Goal: Information Seeking & Learning: Learn about a topic

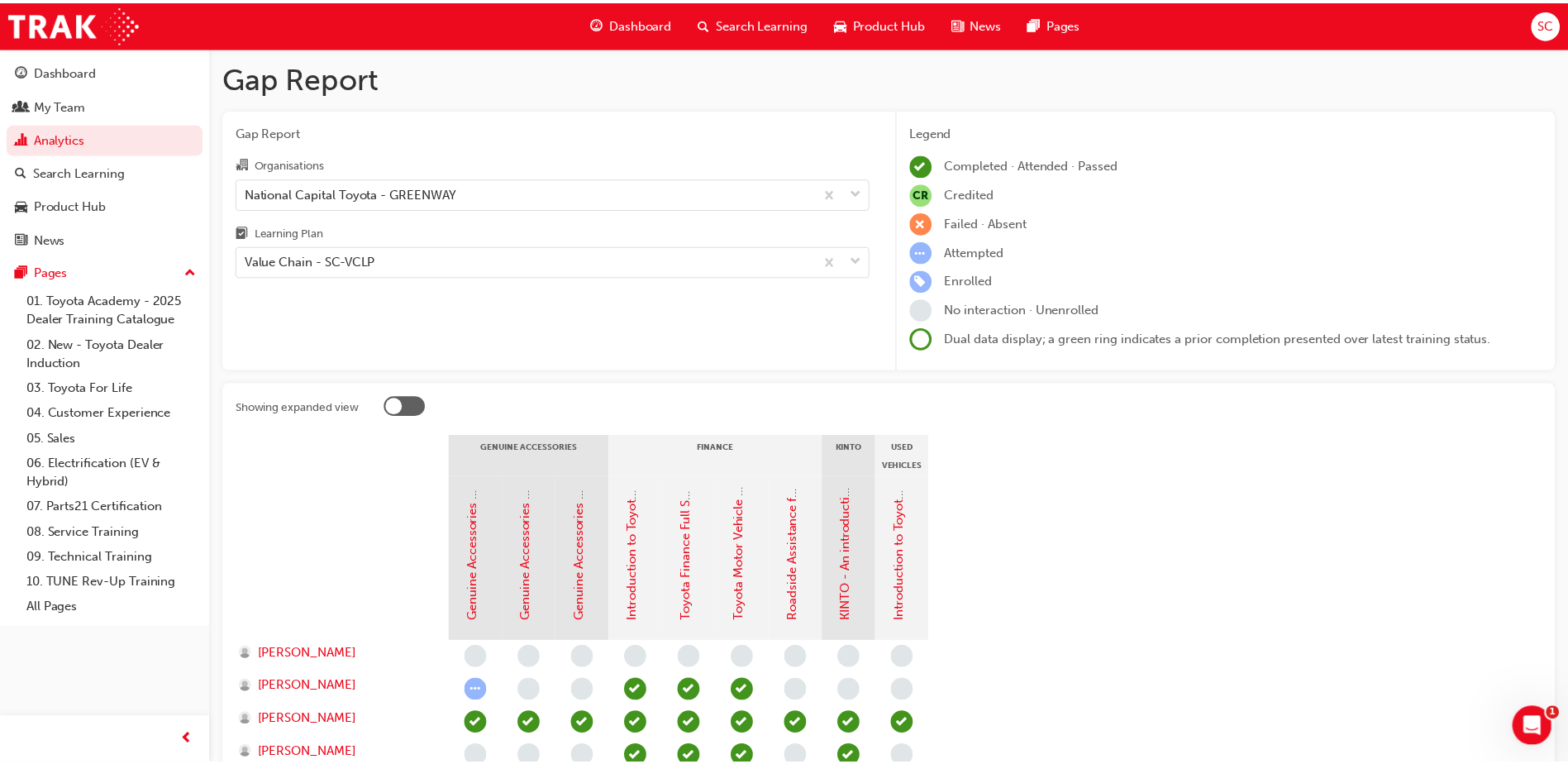
scroll to position [248, 0]
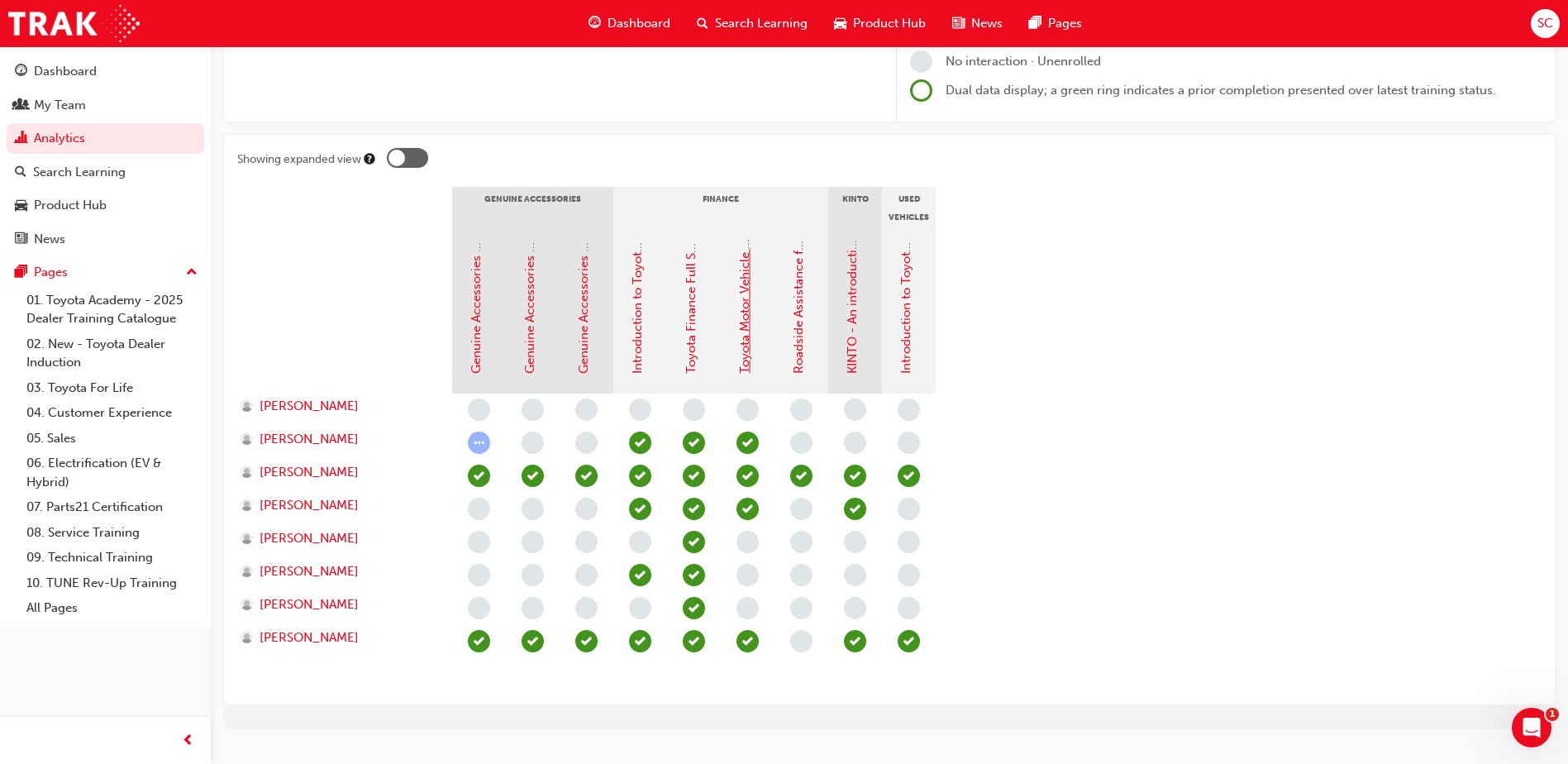
click at [748, 289] on link "Toyota Motor Vehicle Insurance" at bounding box center [744, 283] width 15 height 181
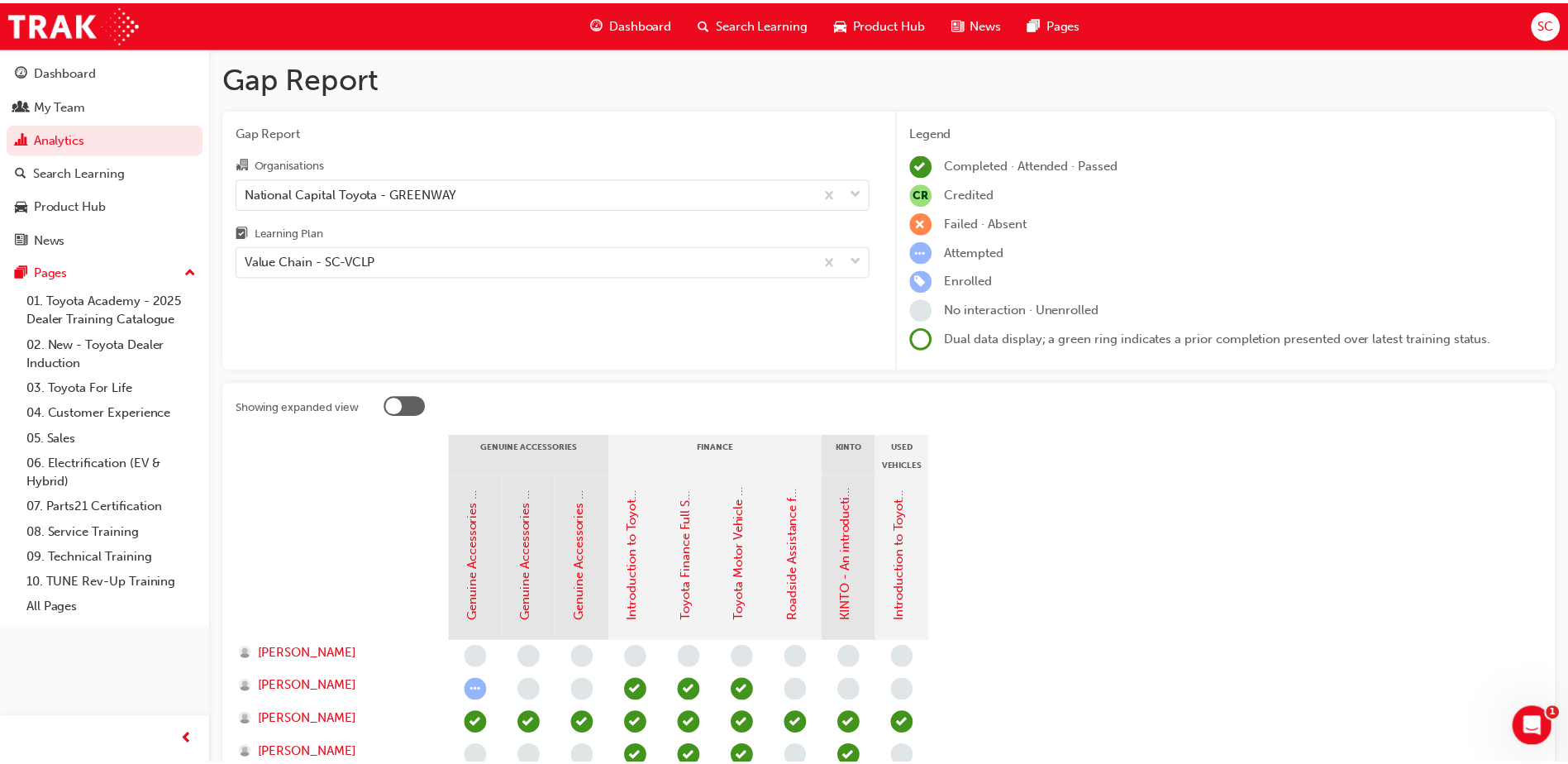
scroll to position [248, 0]
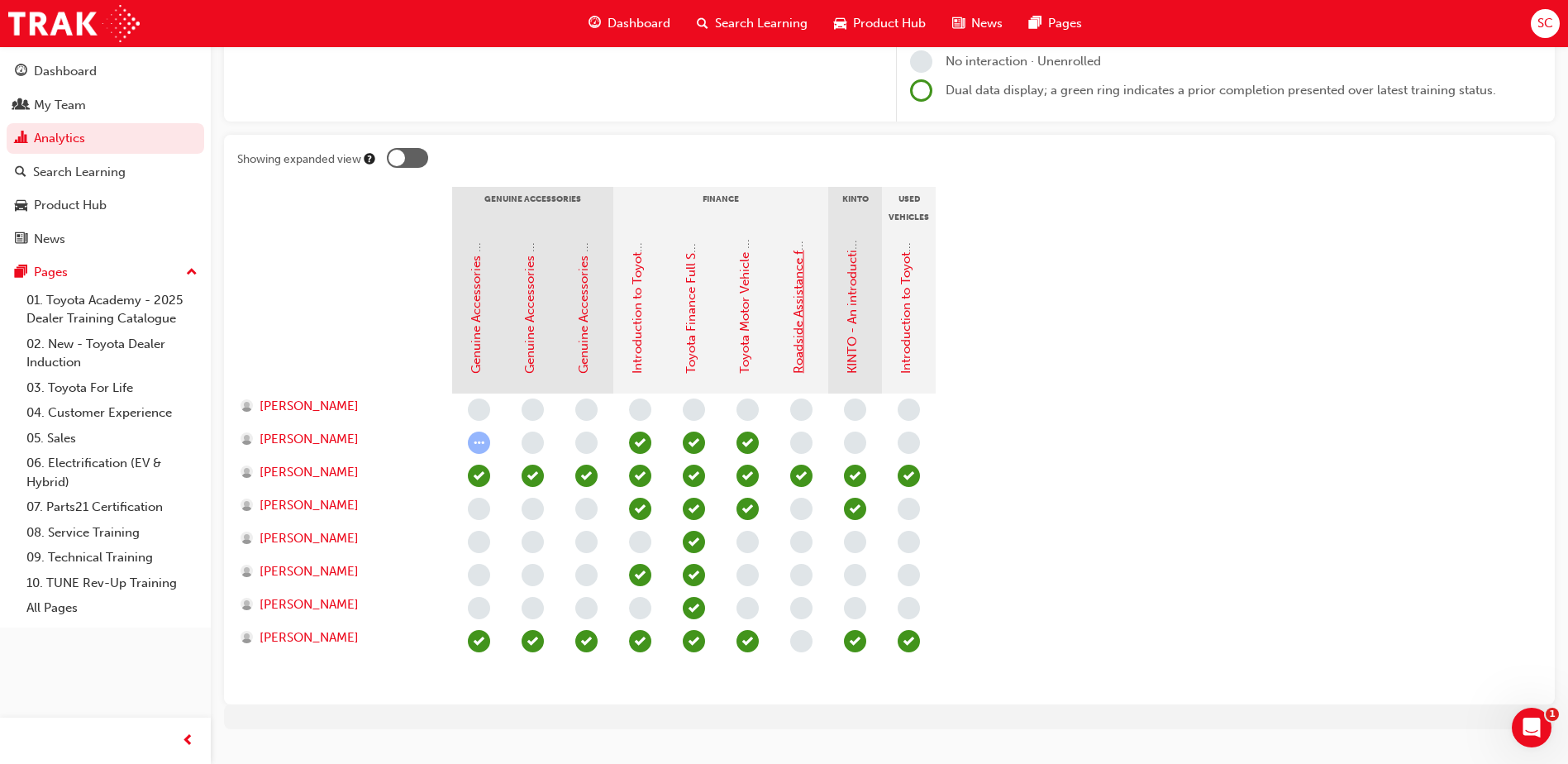
click at [800, 310] on link "Roadside Assistance for Sales Consultants" at bounding box center [798, 254] width 15 height 239
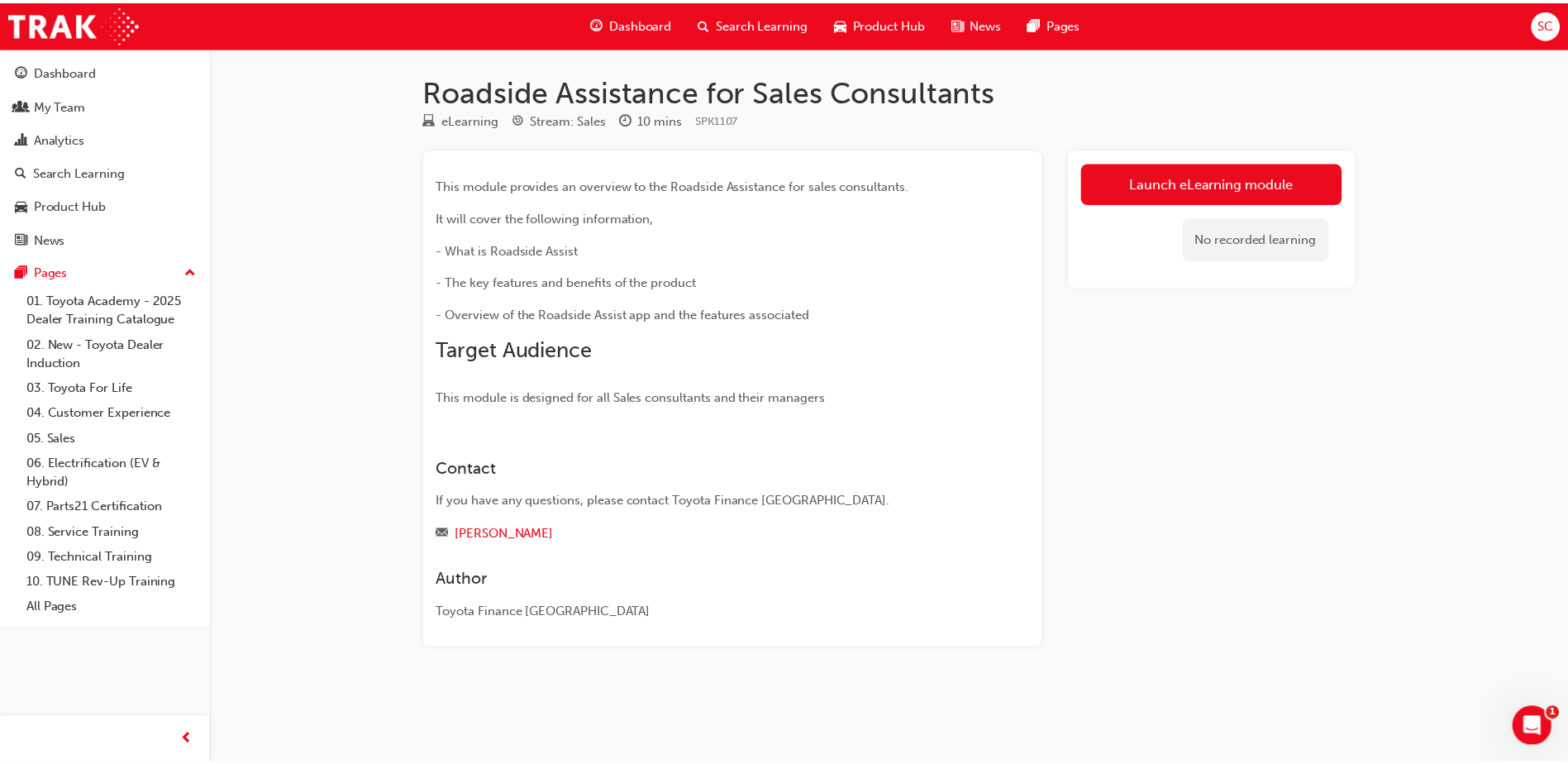
scroll to position [248, 0]
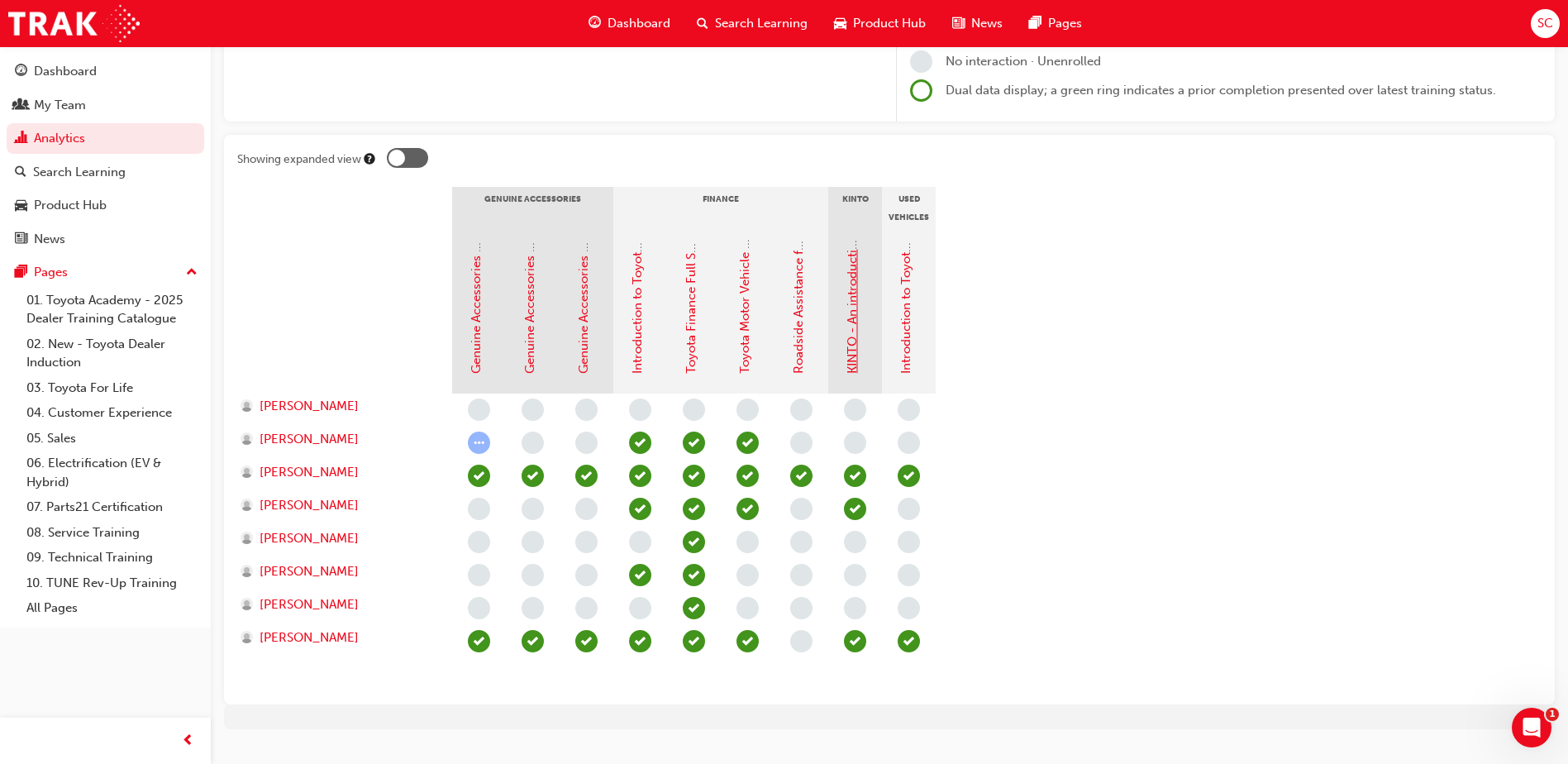
click at [849, 316] on link "KINTO - An introduction" at bounding box center [851, 304] width 15 height 139
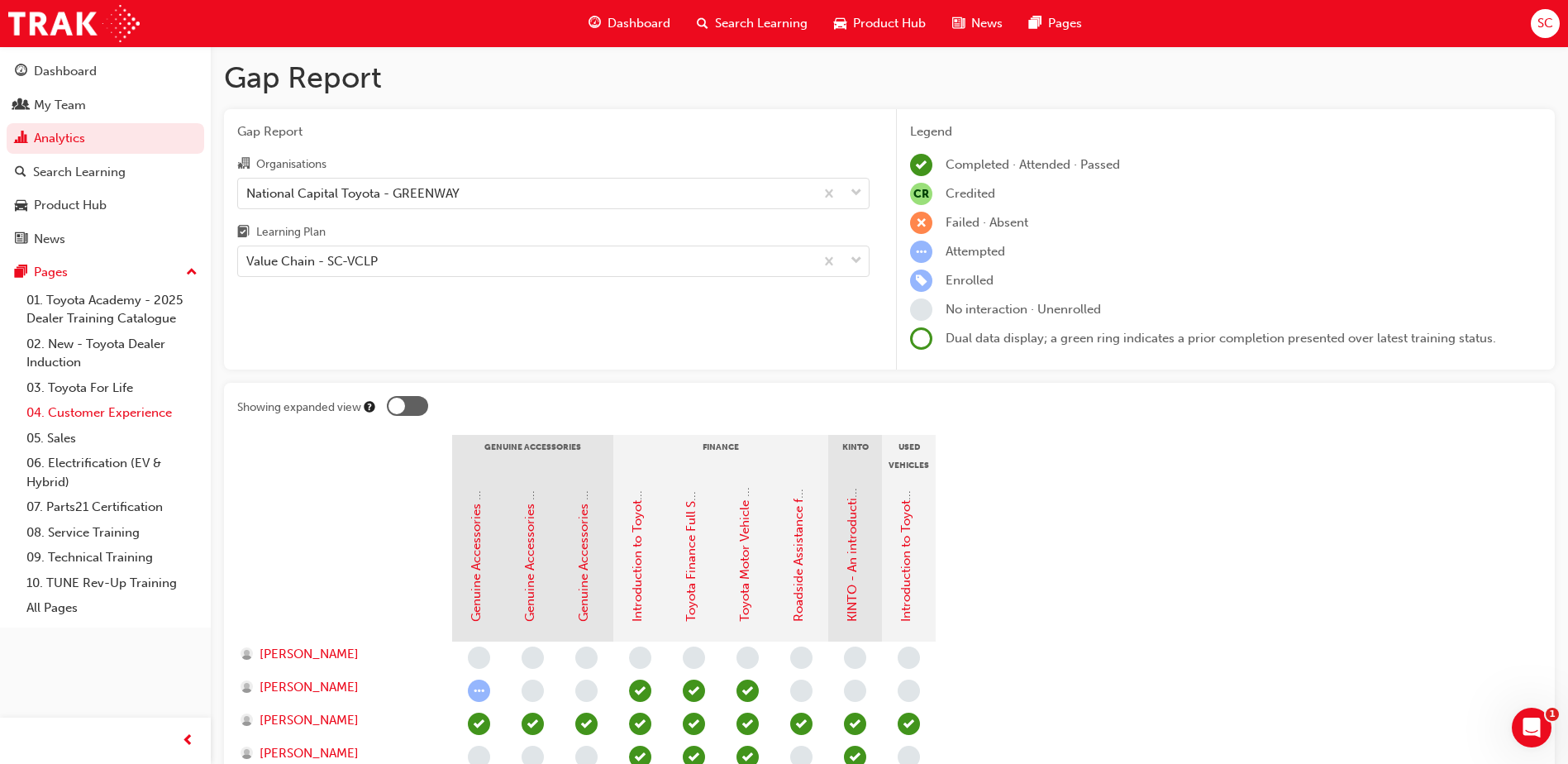
click at [118, 413] on link "04. Customer Experience" at bounding box center [111, 413] width 184 height 25
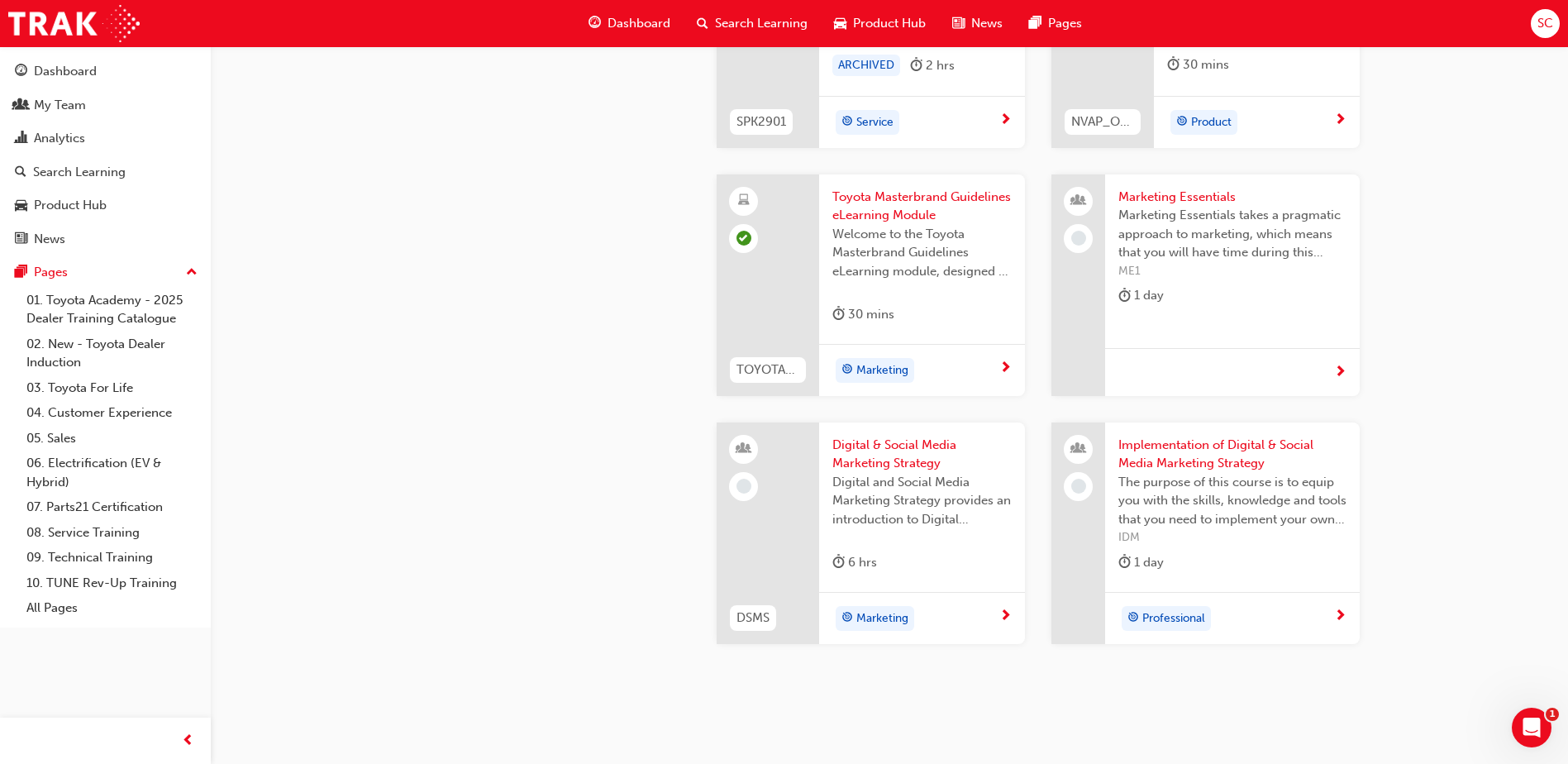
scroll to position [3143, 0]
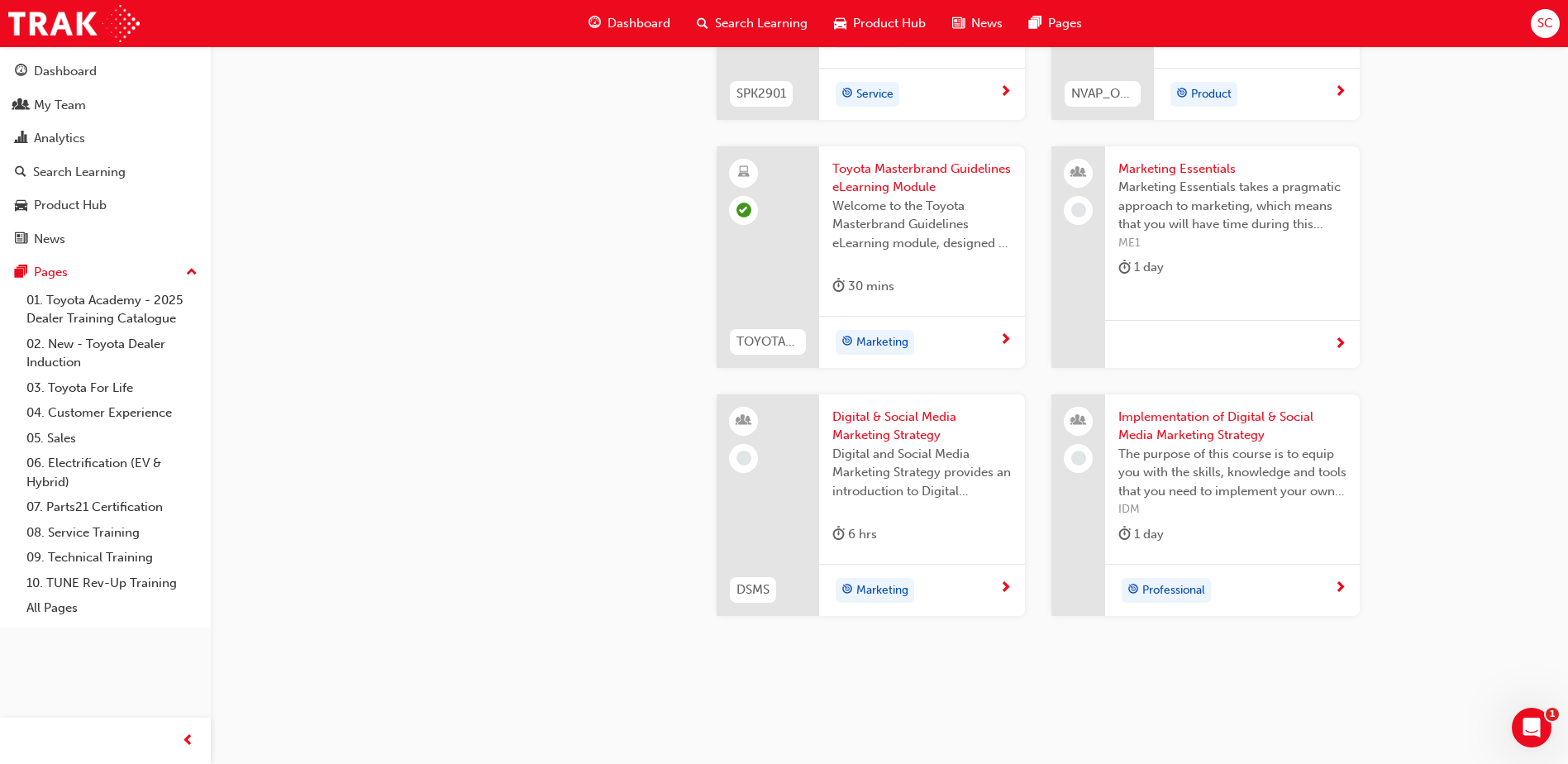
click at [897, 437] on span "Digital & Social Media Marketing Strategy" at bounding box center [922, 426] width 179 height 37
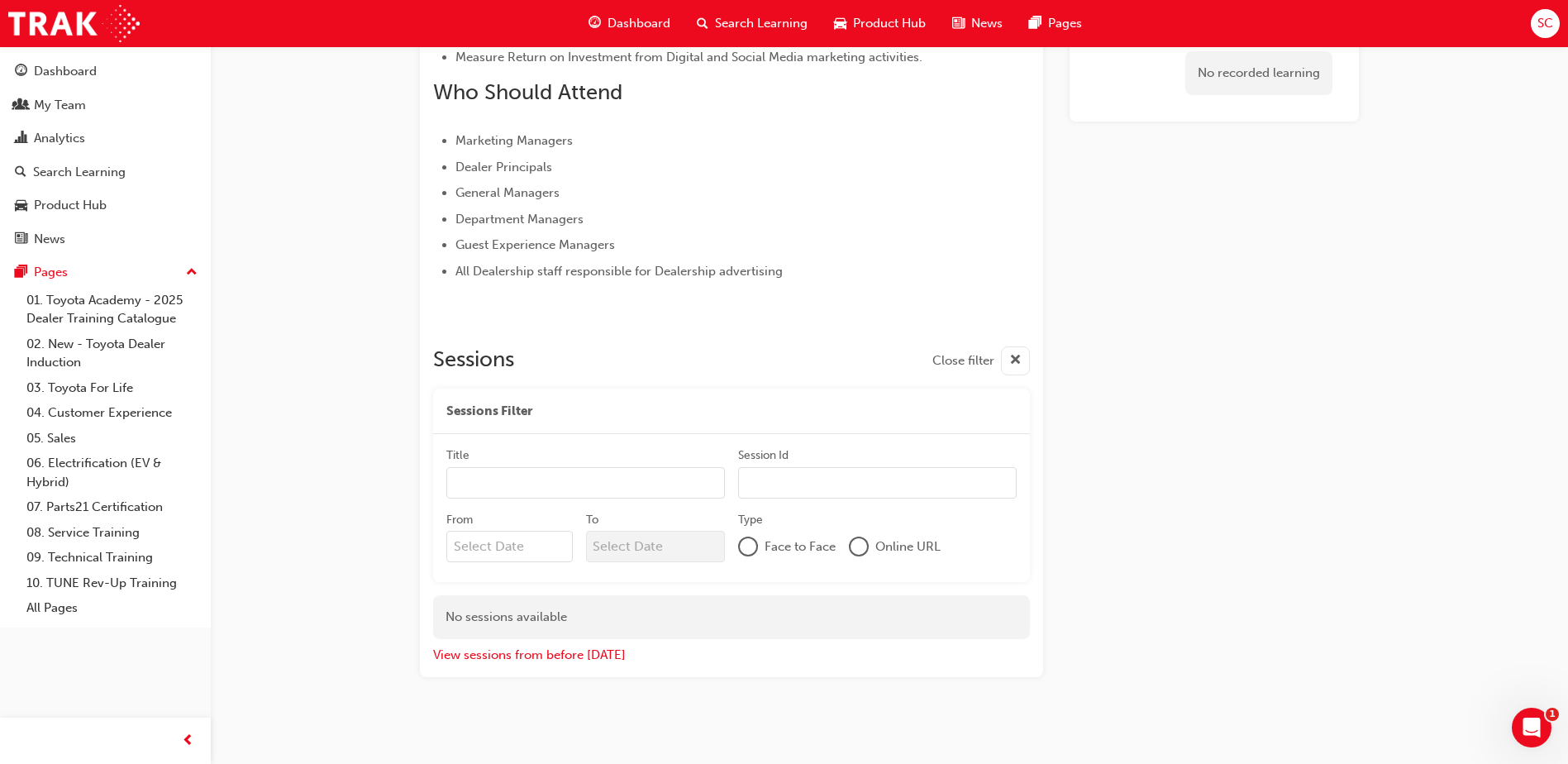
scroll to position [953, 0]
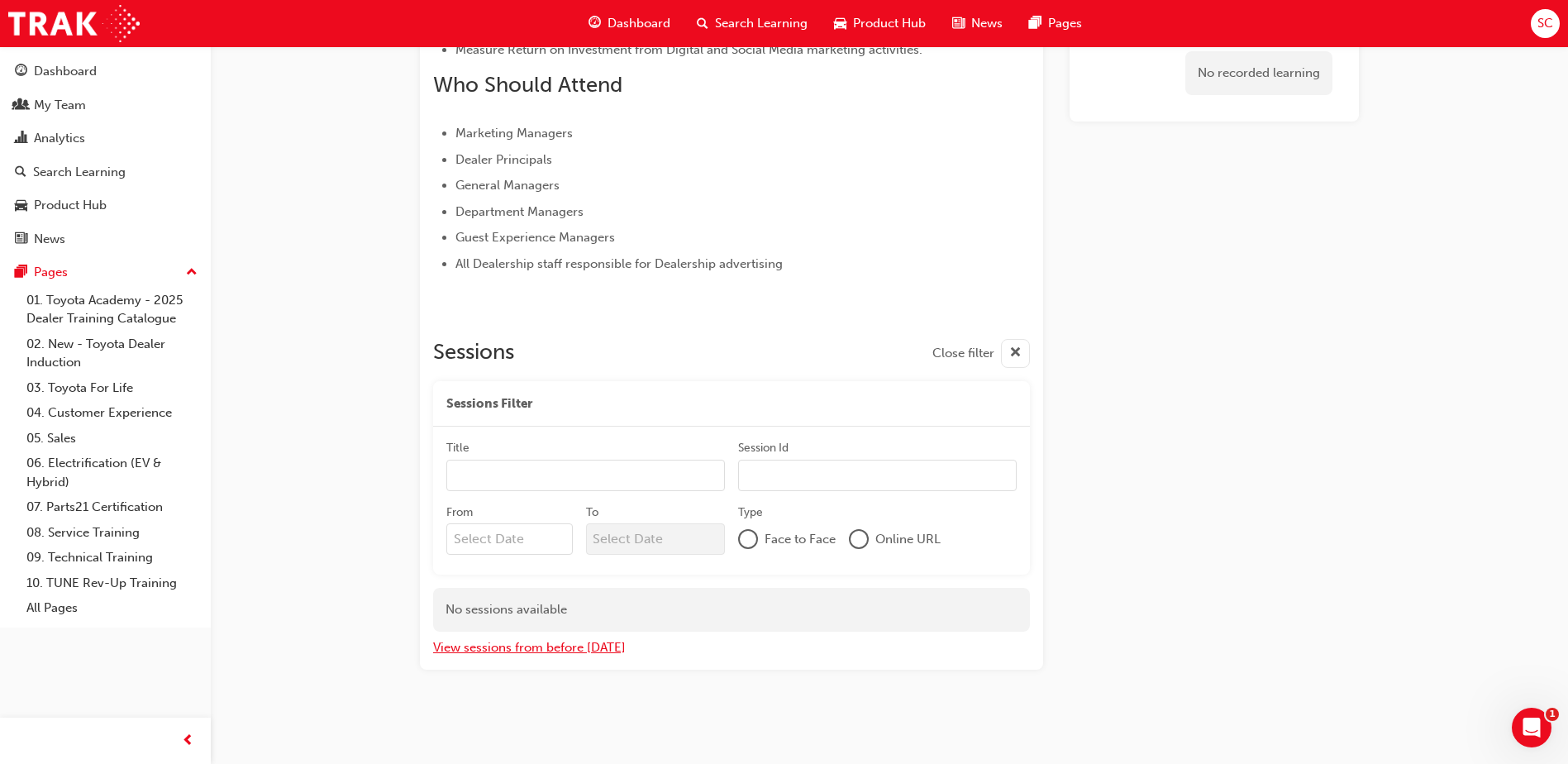
click at [517, 646] on button "View sessions from before [DATE]" at bounding box center [529, 648] width 193 height 19
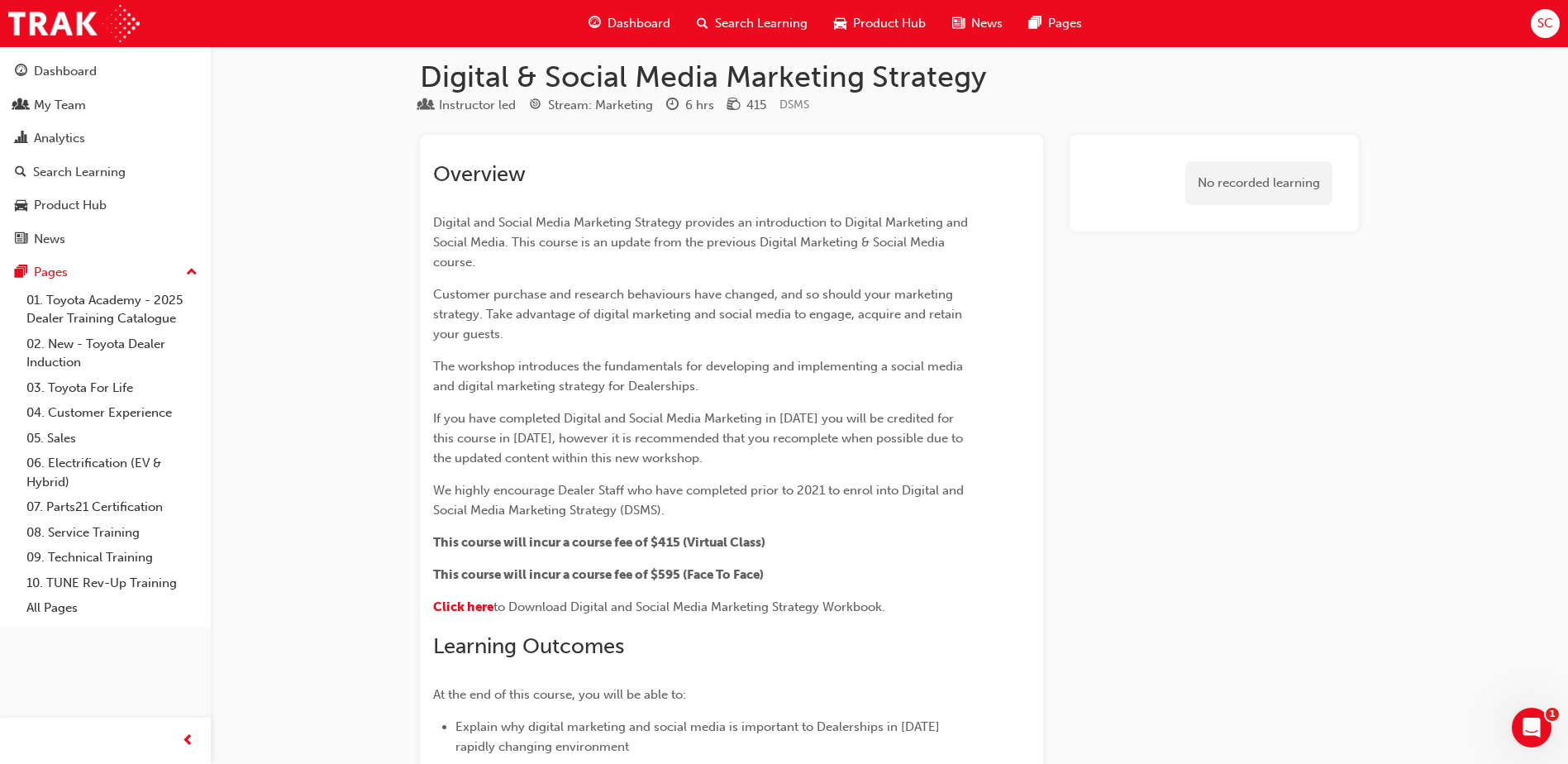
scroll to position [0, 0]
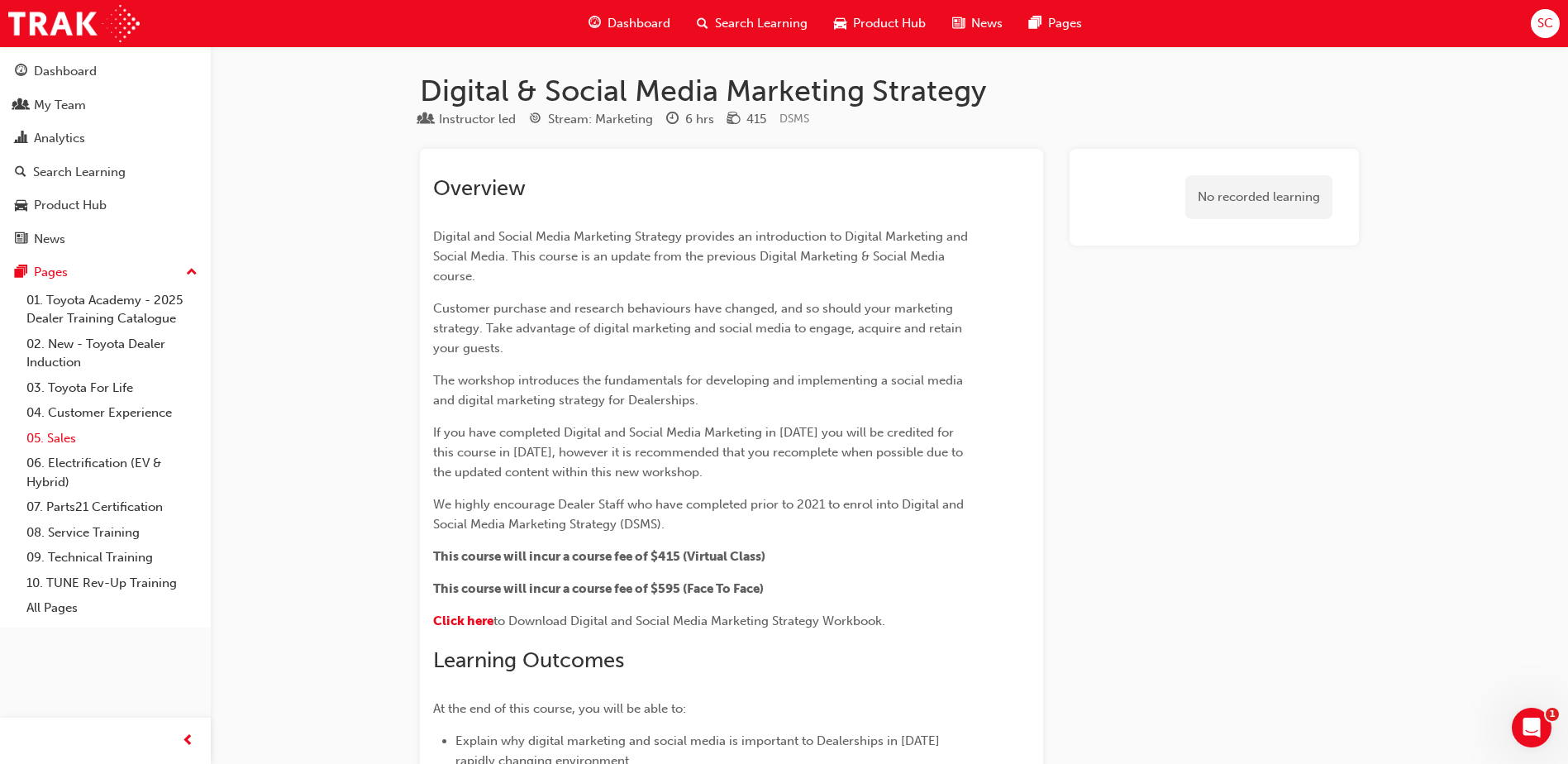
click at [64, 439] on link "05. Sales" at bounding box center [111, 439] width 184 height 25
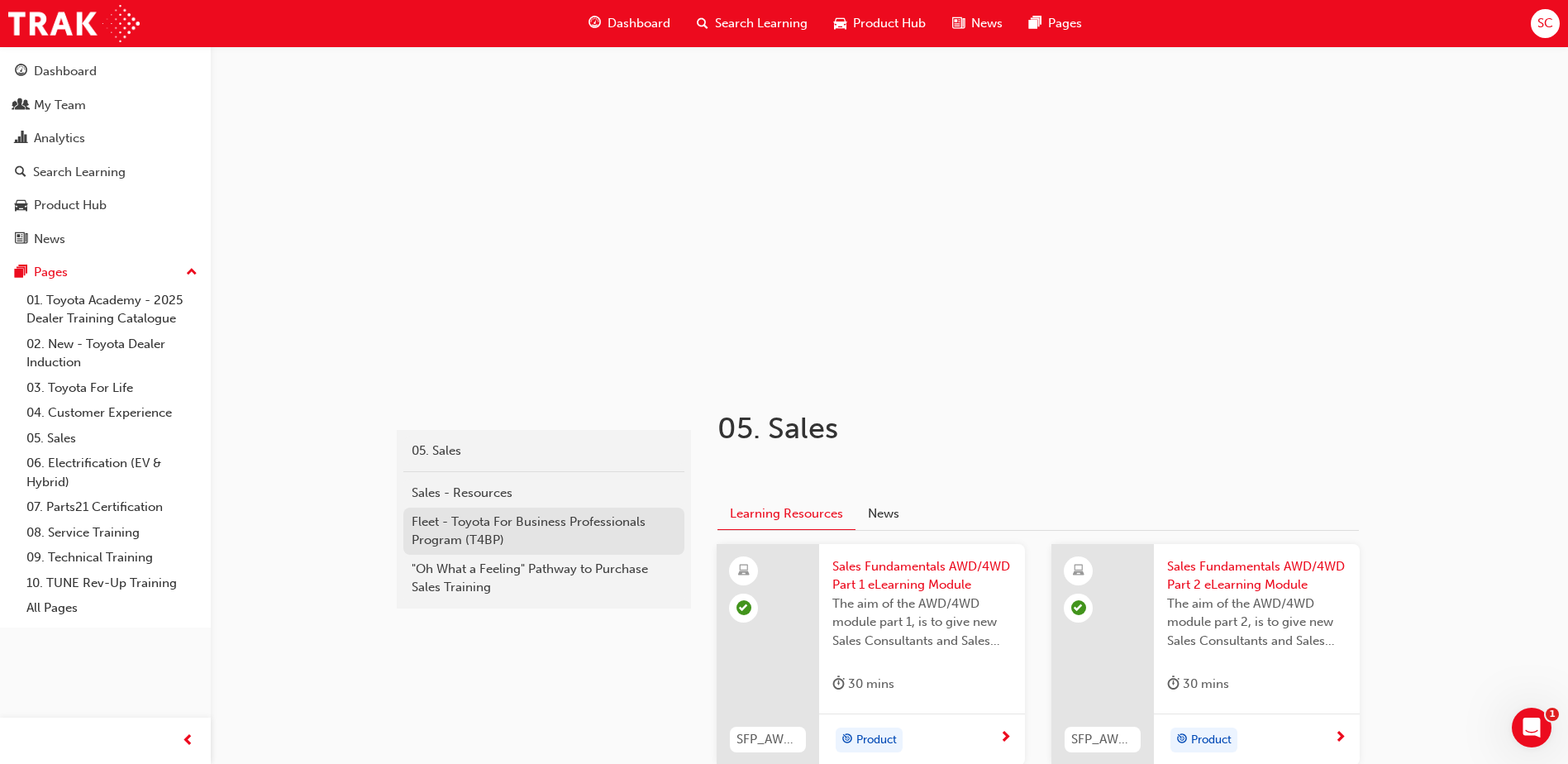
click at [437, 526] on div "Fleet - Toyota For Business Professionals Program (T4BP)" at bounding box center [544, 531] width 265 height 37
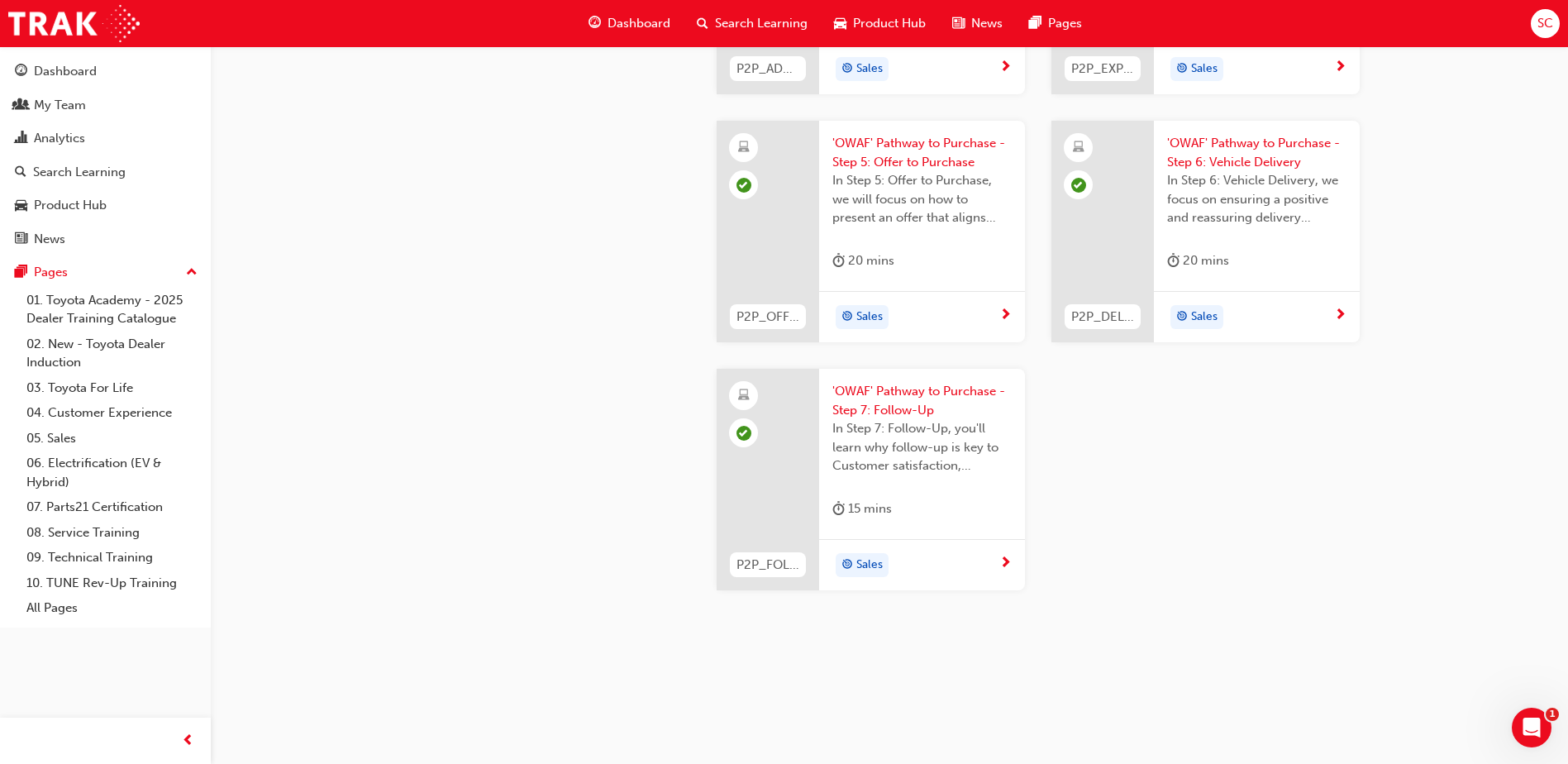
scroll to position [5210, 0]
click at [66, 457] on link "06. Electrification (EV & Hybrid)" at bounding box center [111, 472] width 184 height 44
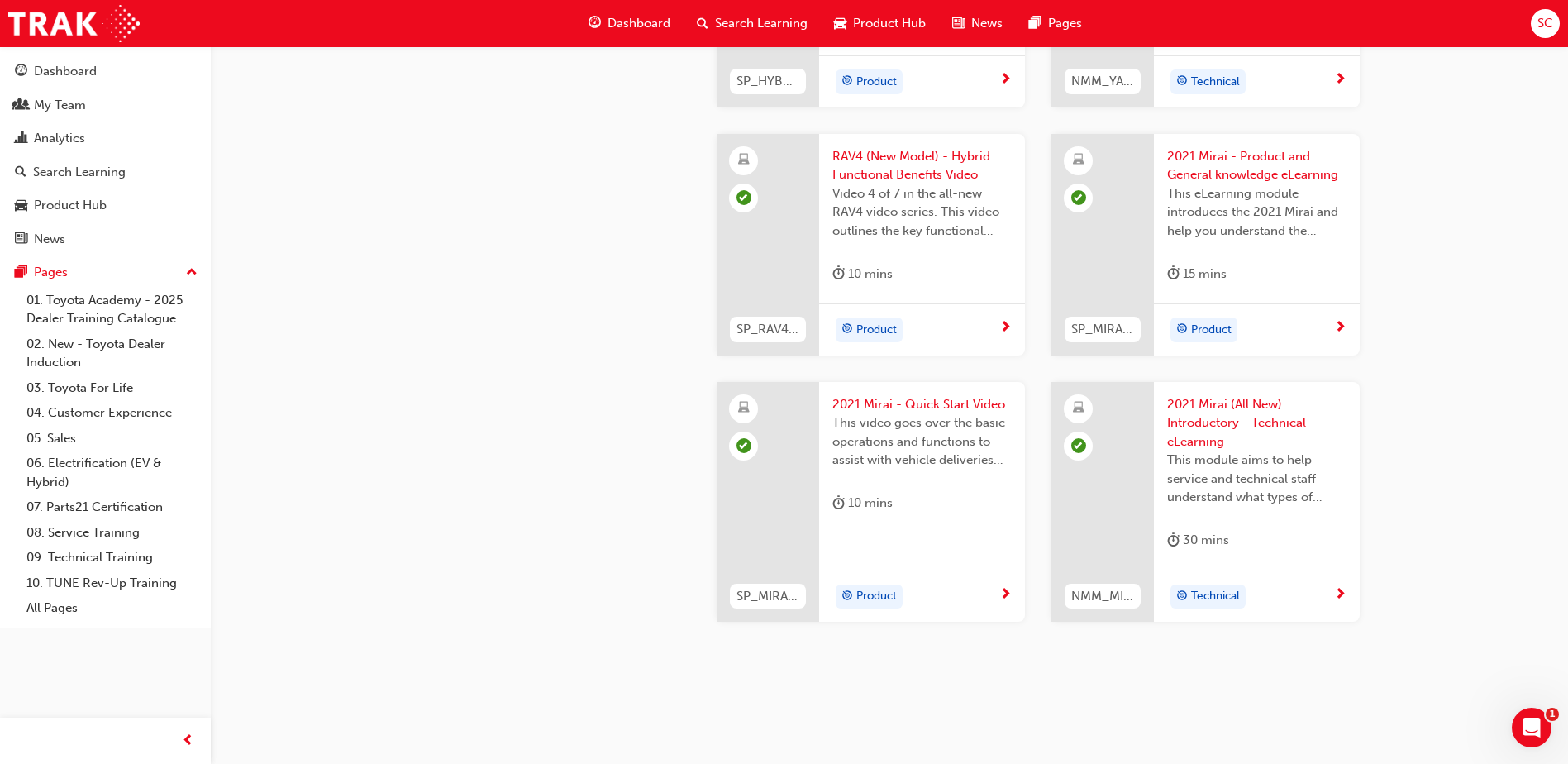
scroll to position [2768, 0]
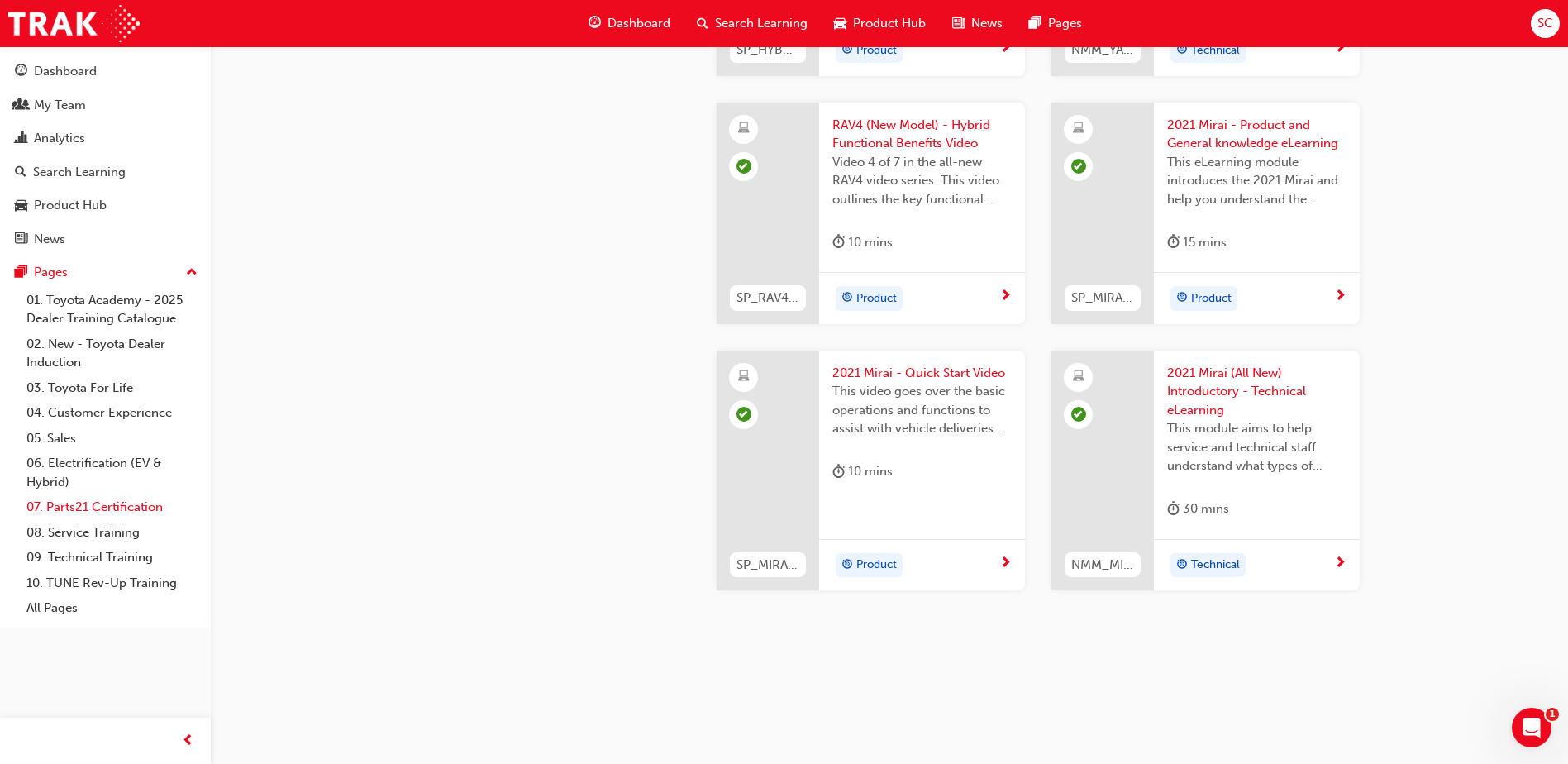
click at [78, 503] on link "07. Parts21 Certification" at bounding box center [111, 507] width 184 height 25
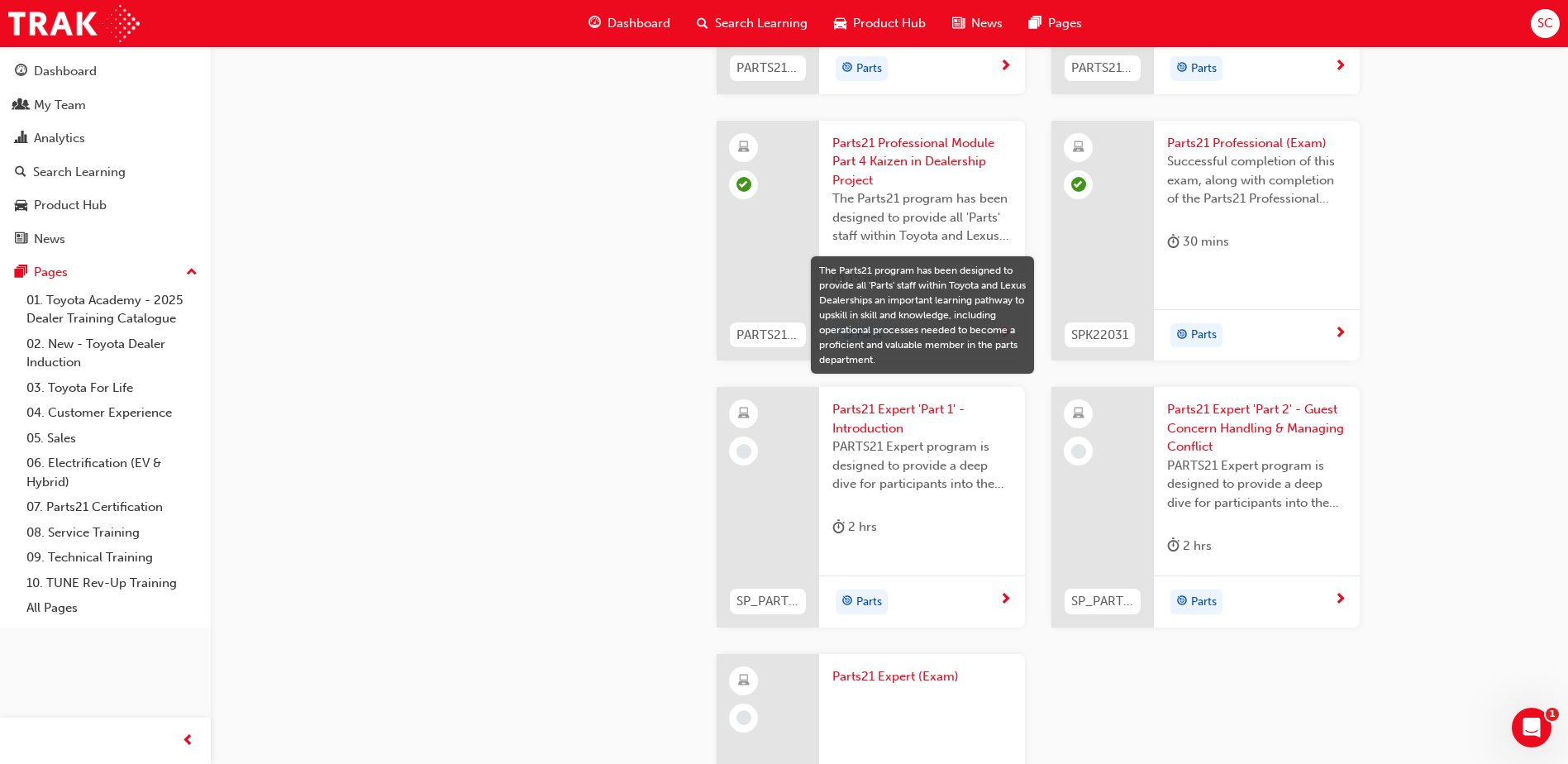
scroll to position [3060, 0]
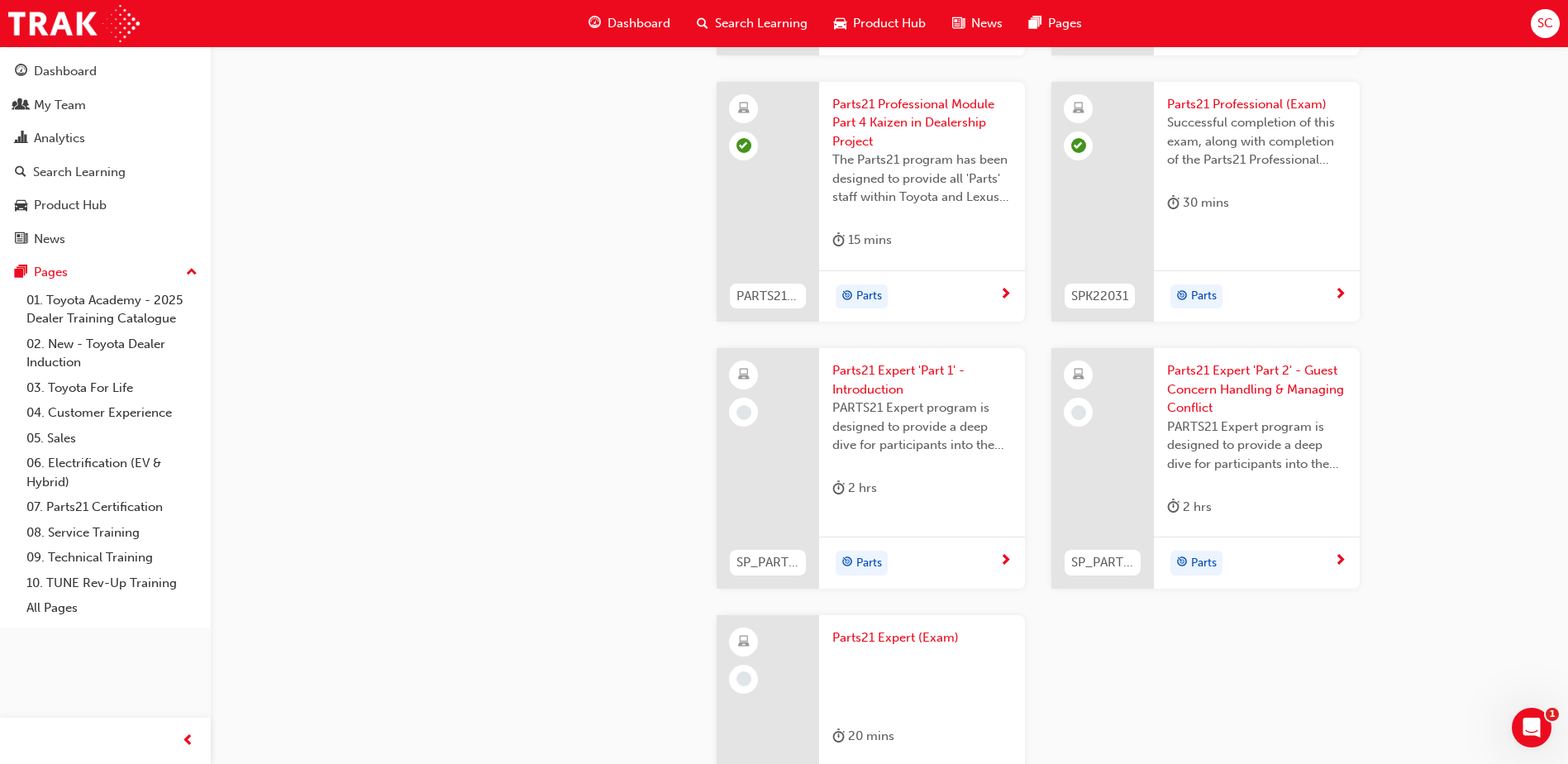
click at [862, 384] on span "Parts21 Expert 'Part 1' - Introduction" at bounding box center [922, 380] width 179 height 37
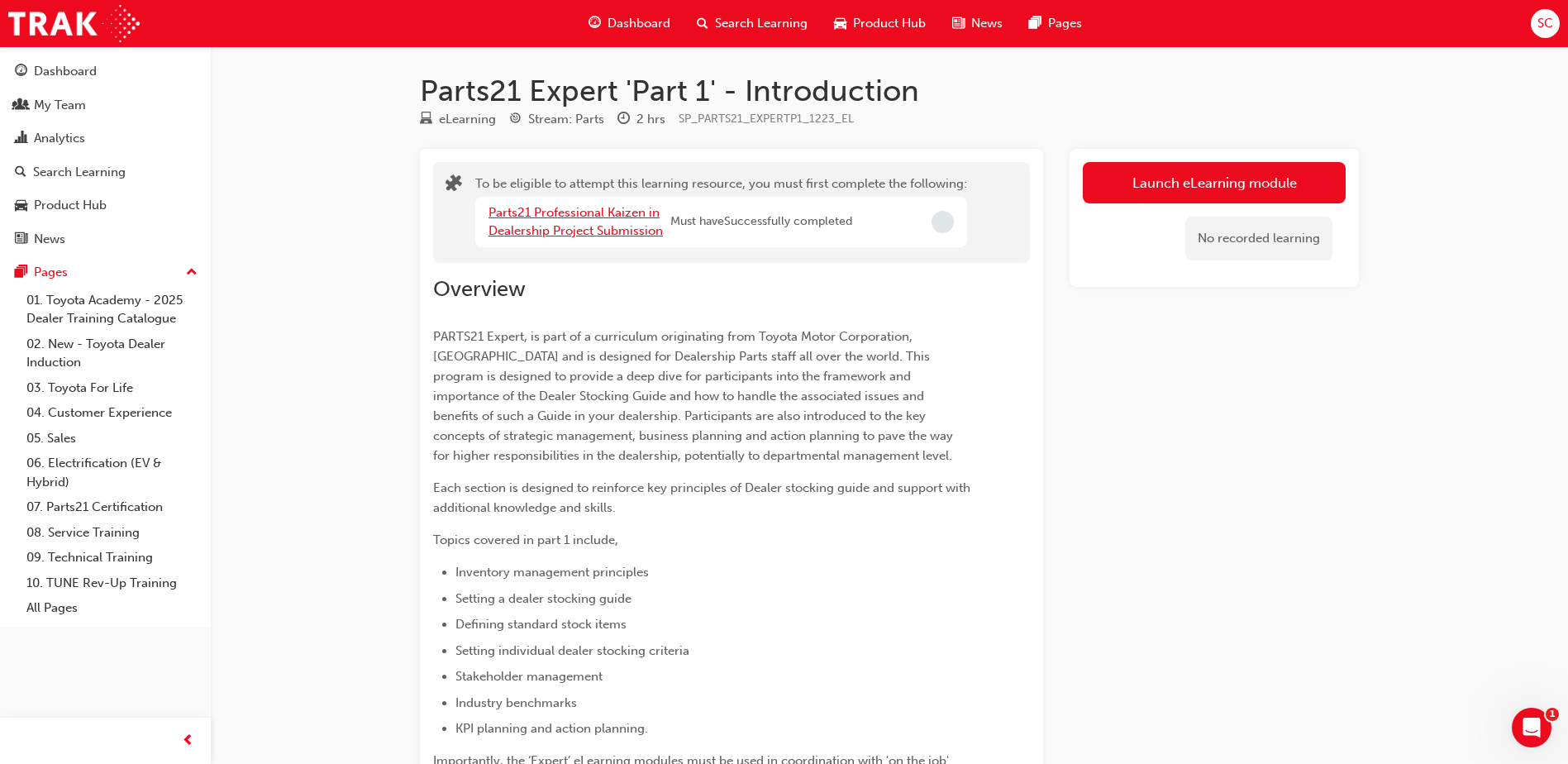
click at [575, 233] on link "Parts21 Professional Kaizen in Dealership Project Submission" at bounding box center [575, 222] width 174 height 34
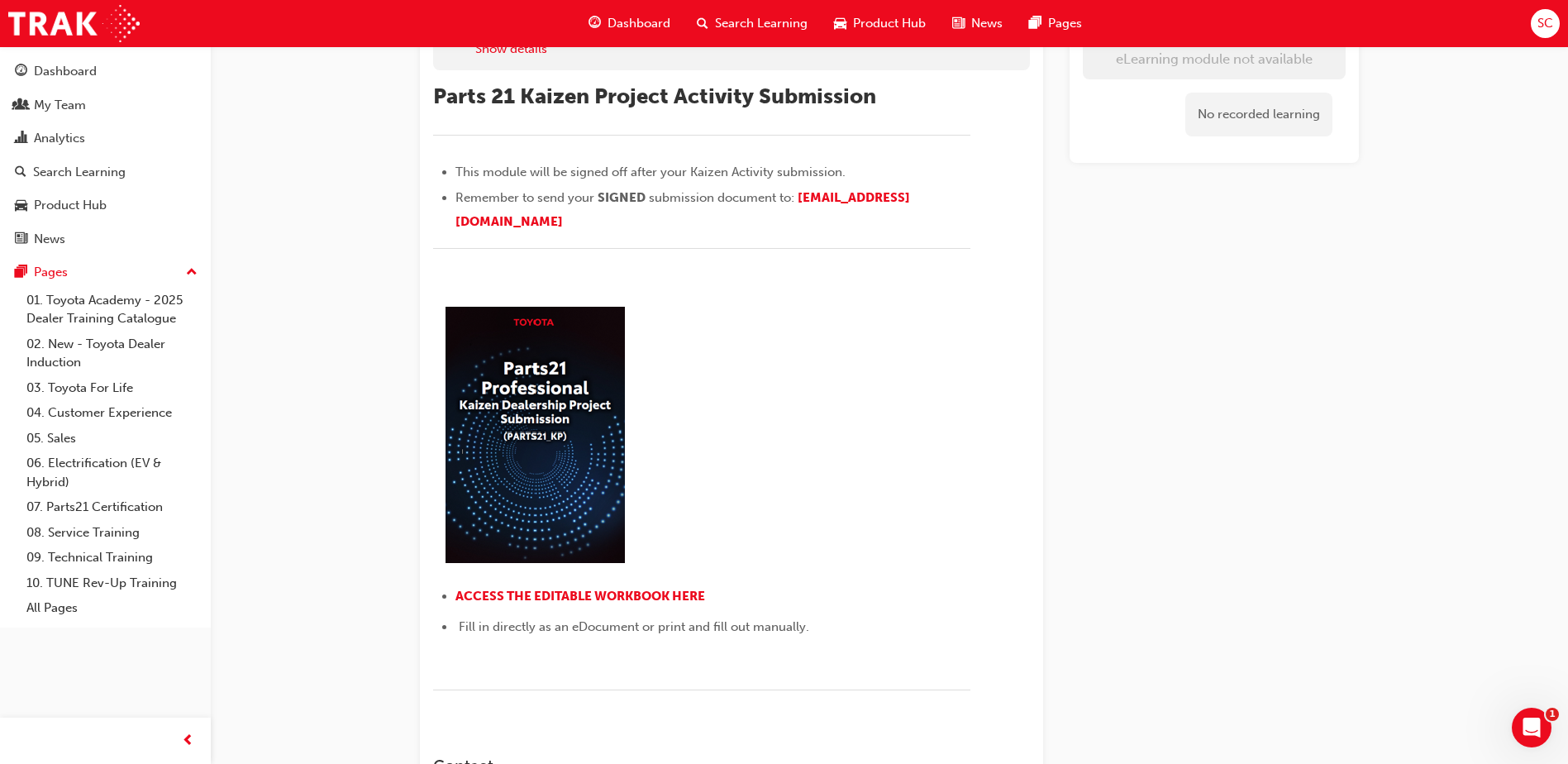
scroll to position [103, 0]
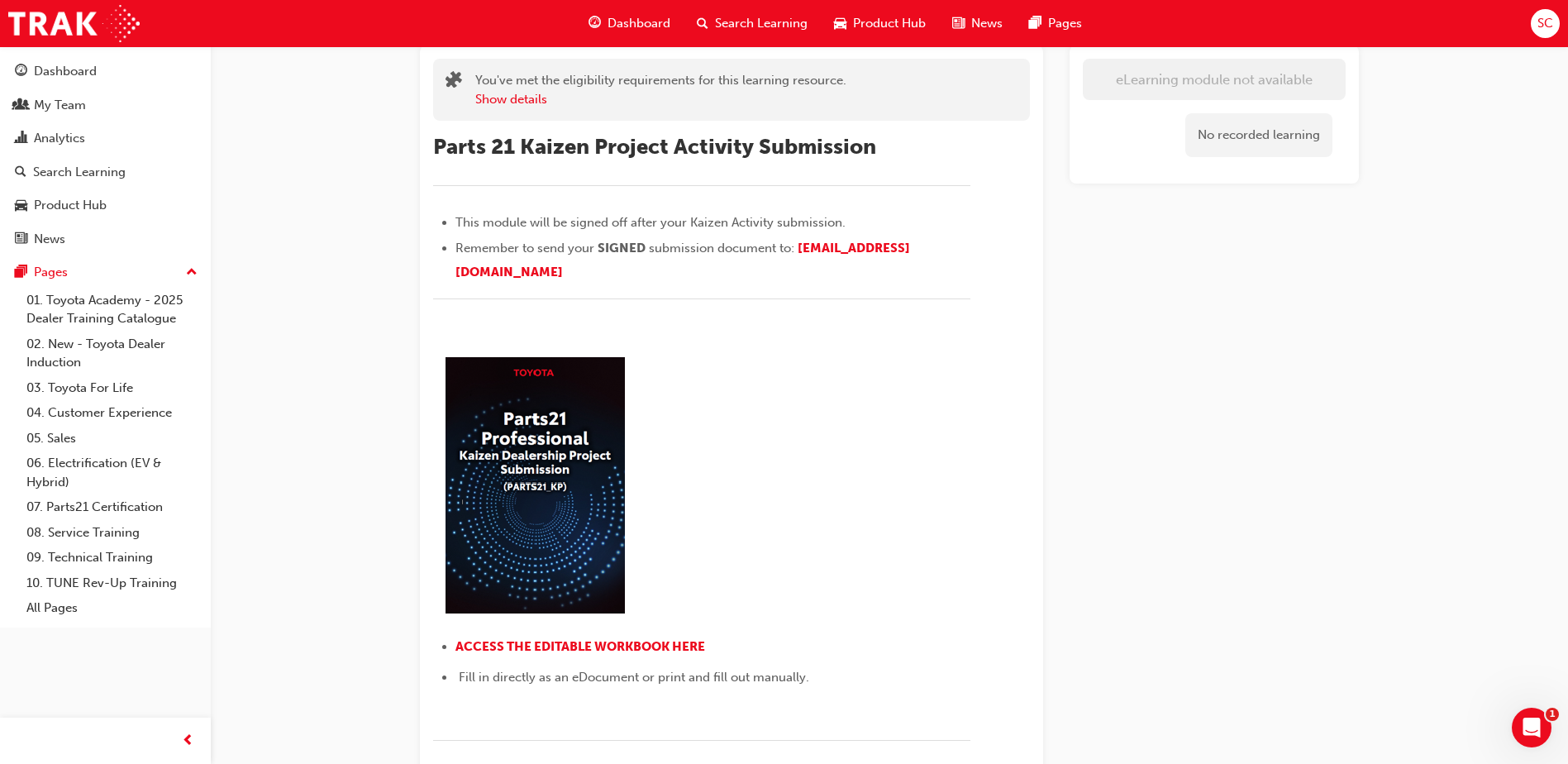
click at [529, 463] on img at bounding box center [534, 482] width 203 height 273
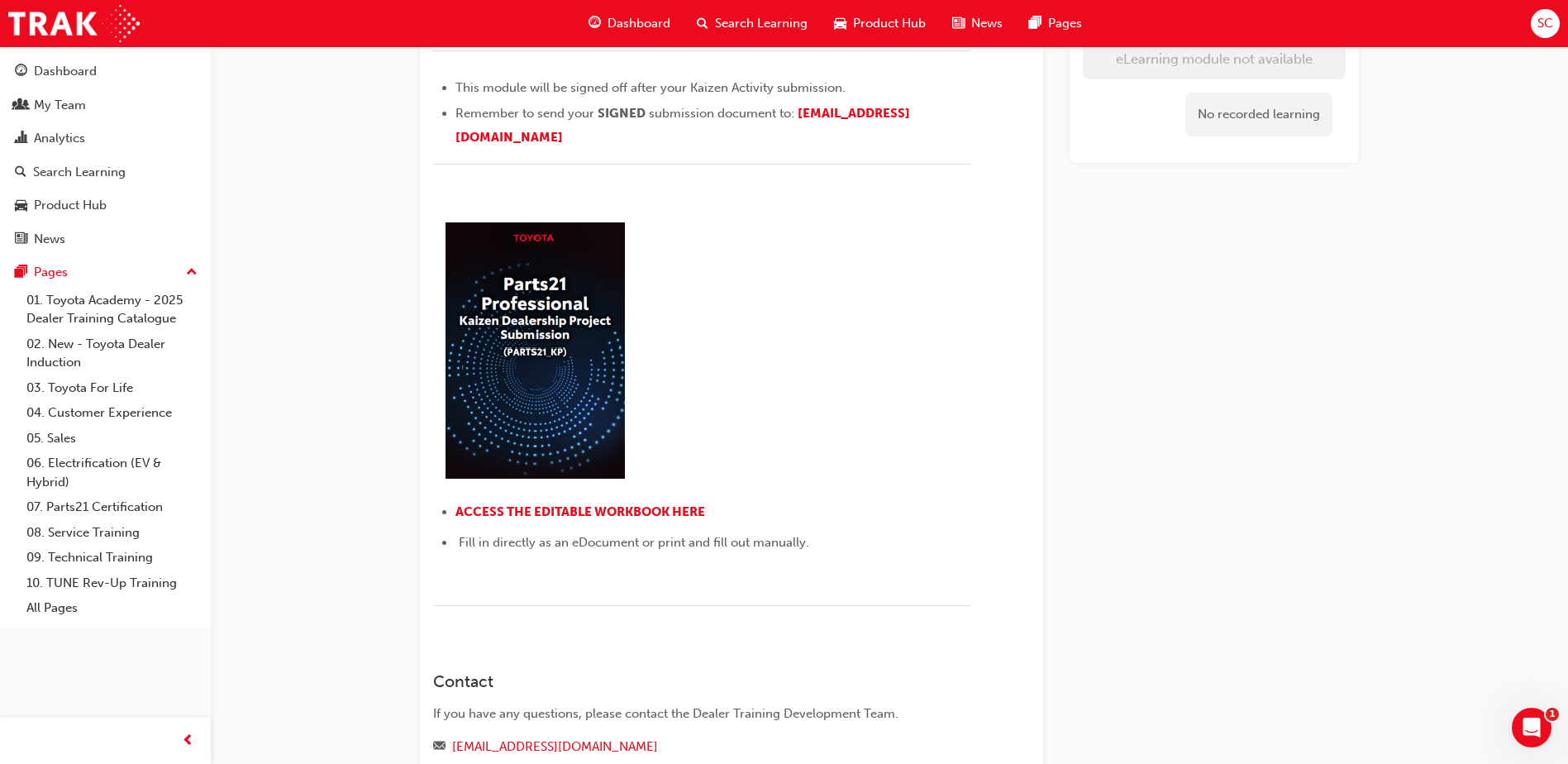
scroll to position [248, 0]
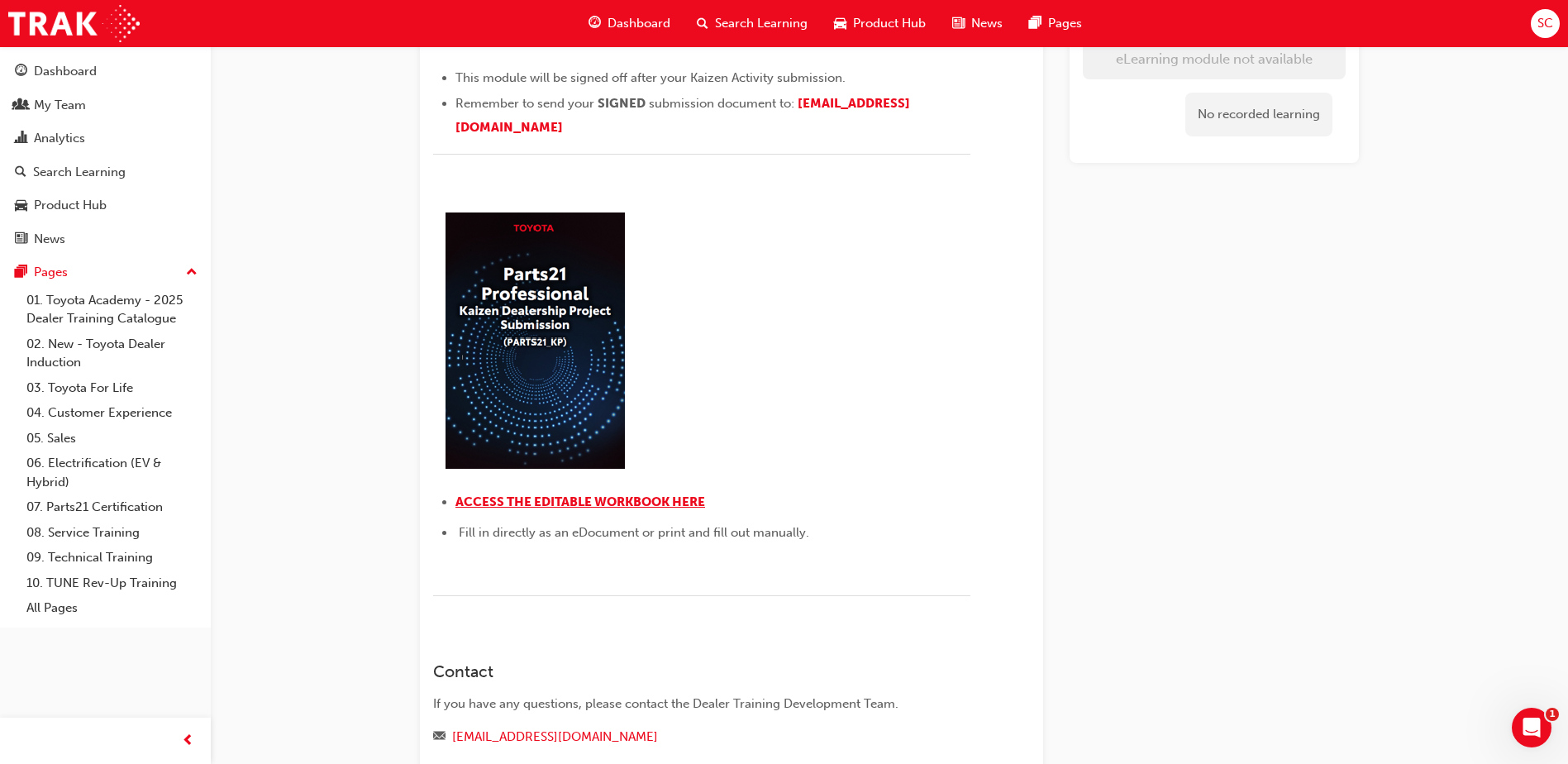
click at [562, 503] on span "ACCESS THE EDITABLE WORKBOOK HERE" at bounding box center [580, 501] width 250 height 15
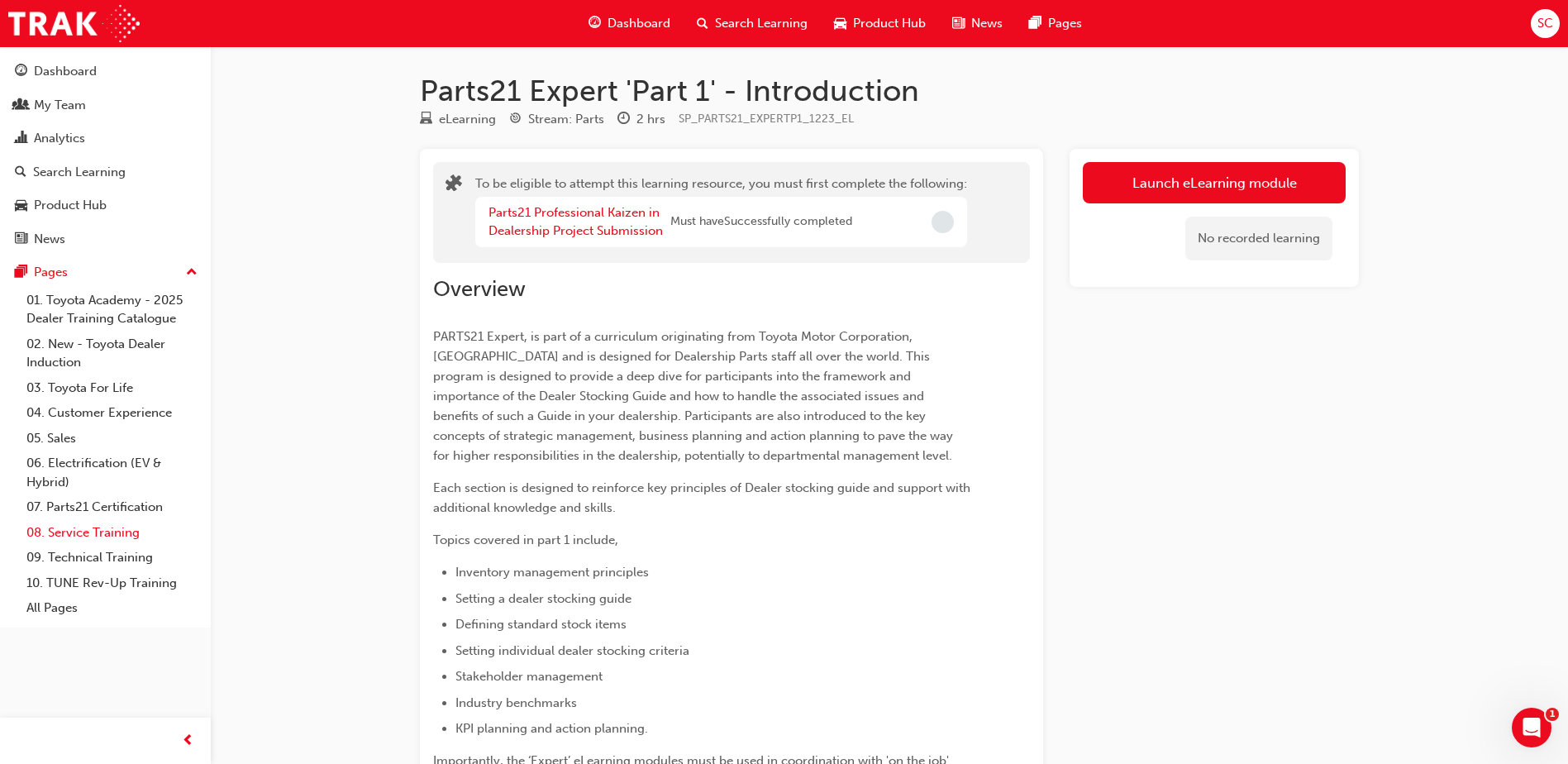
click at [89, 536] on link "08. Service Training" at bounding box center [111, 532] width 184 height 25
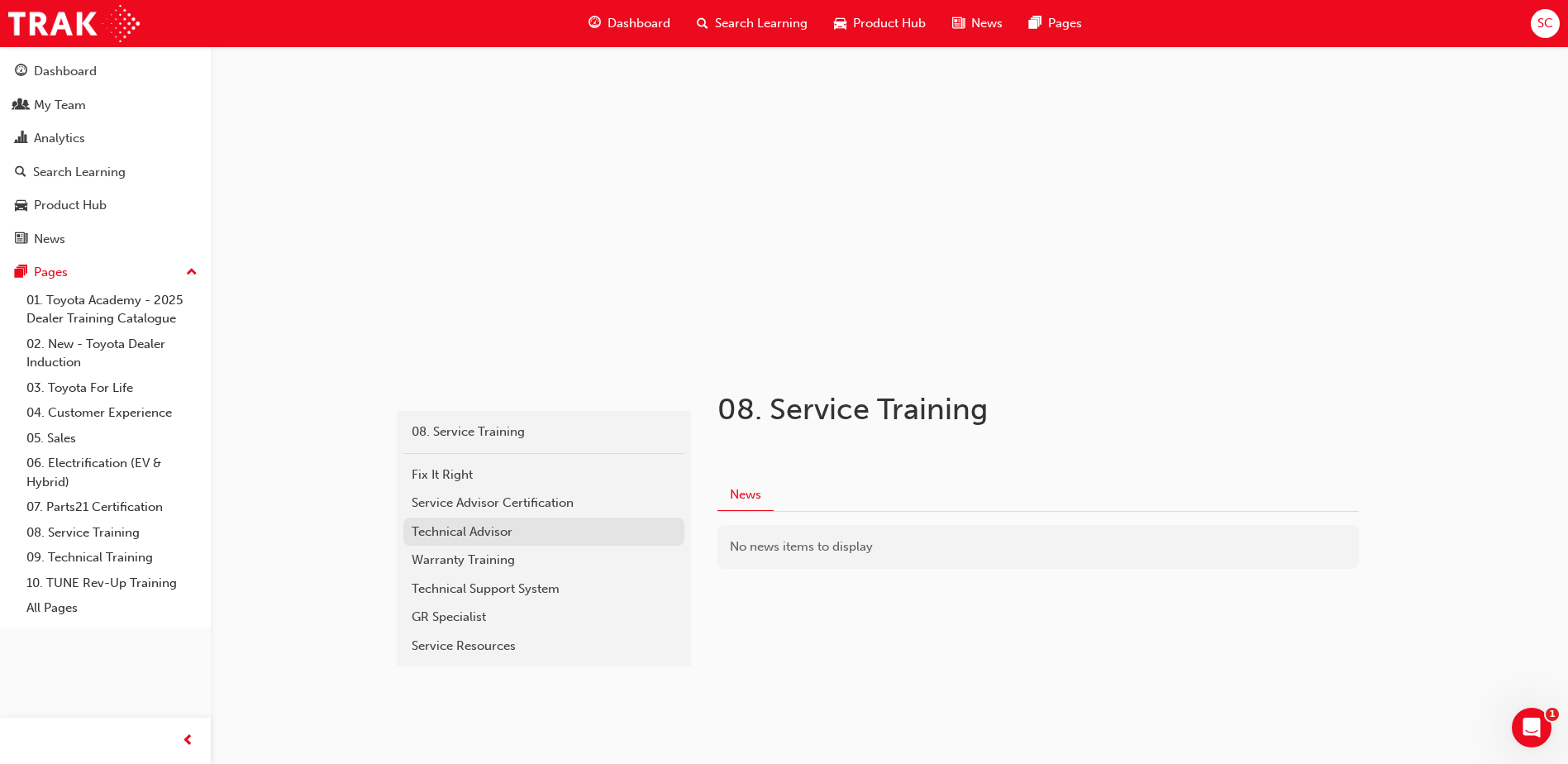
scroll to position [29, 0]
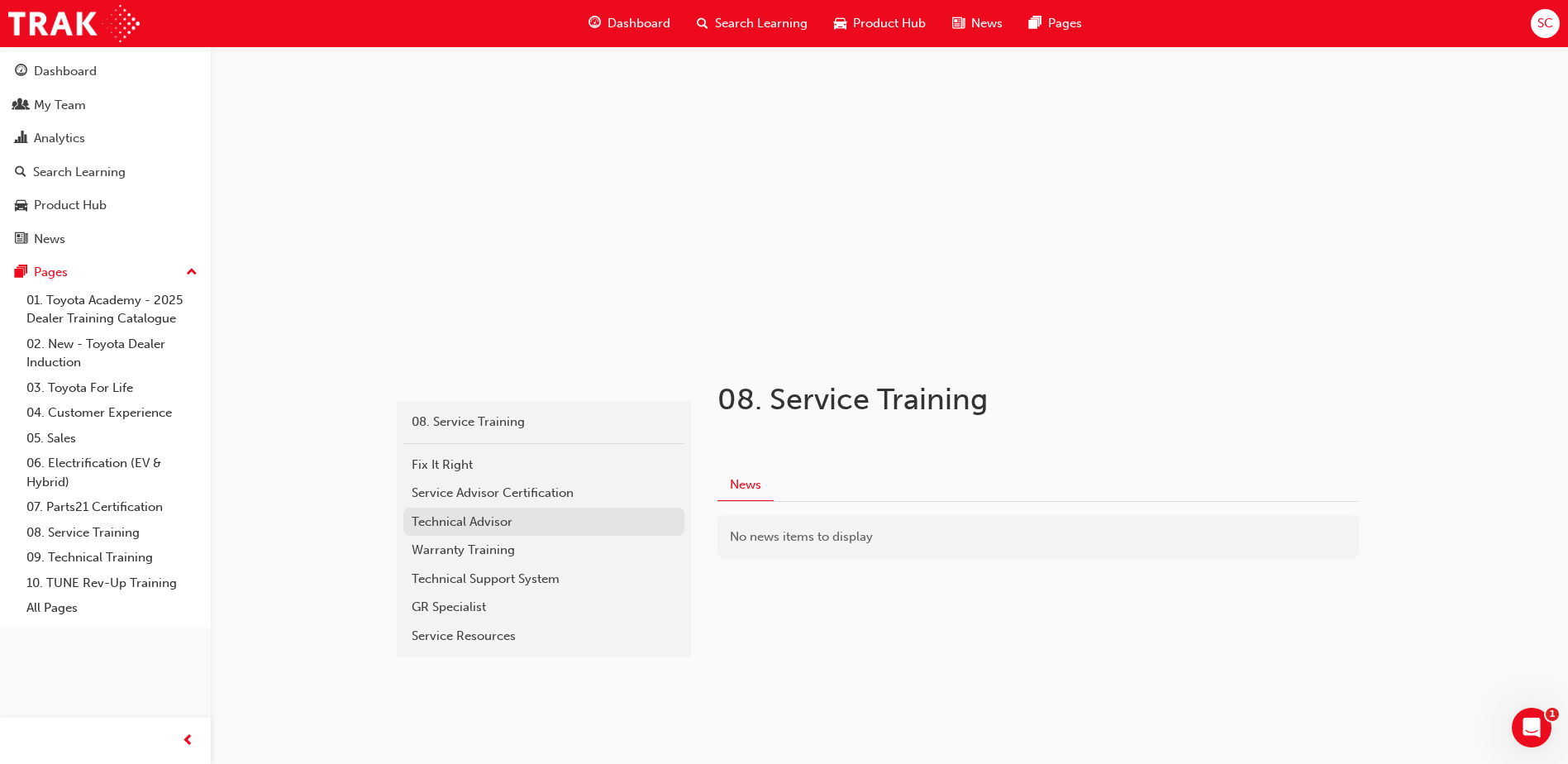
click at [485, 513] on div "Technical Advisor" at bounding box center [544, 523] width 265 height 19
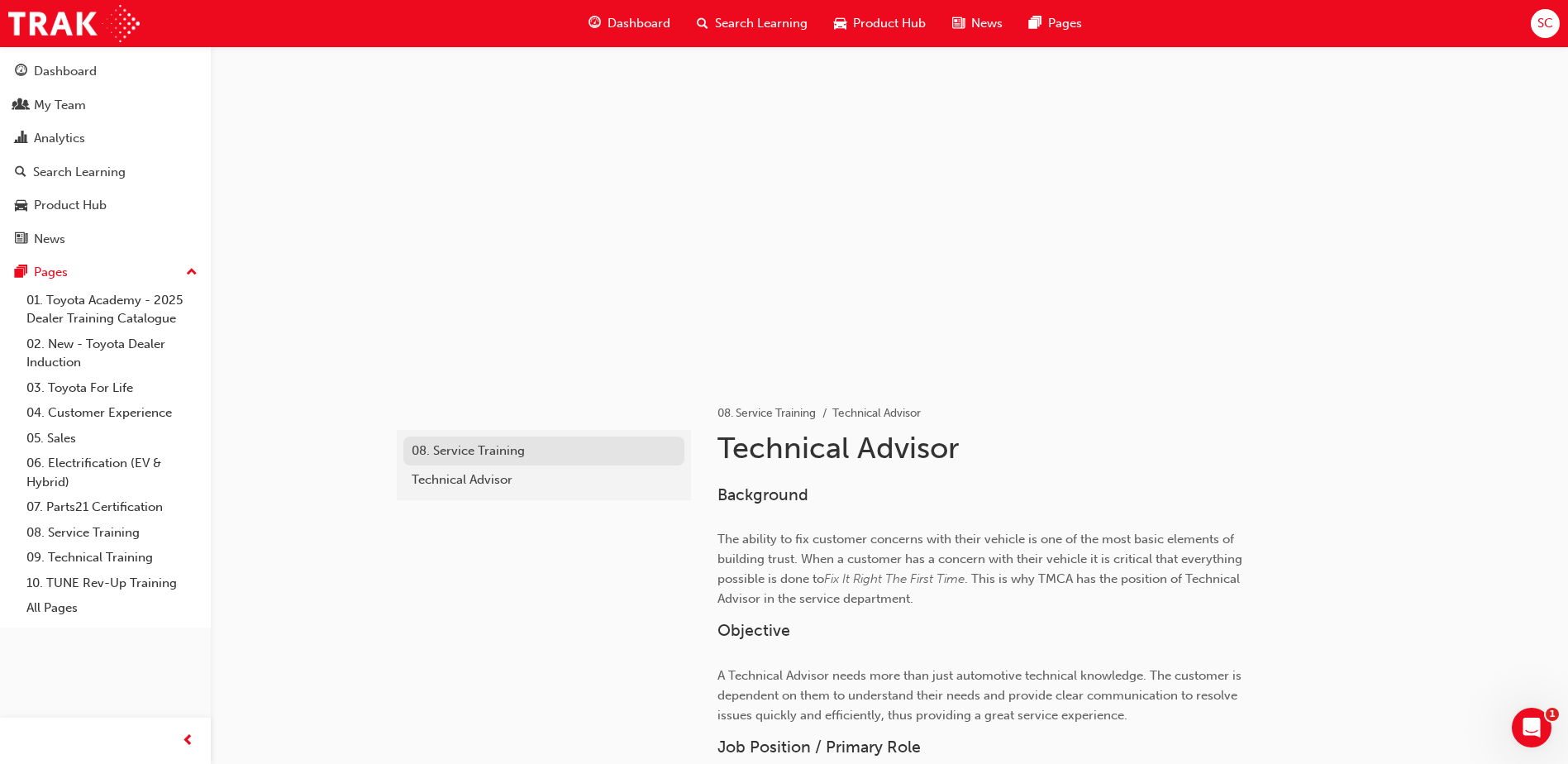
click at [486, 451] on div "08. Service Training" at bounding box center [544, 452] width 265 height 19
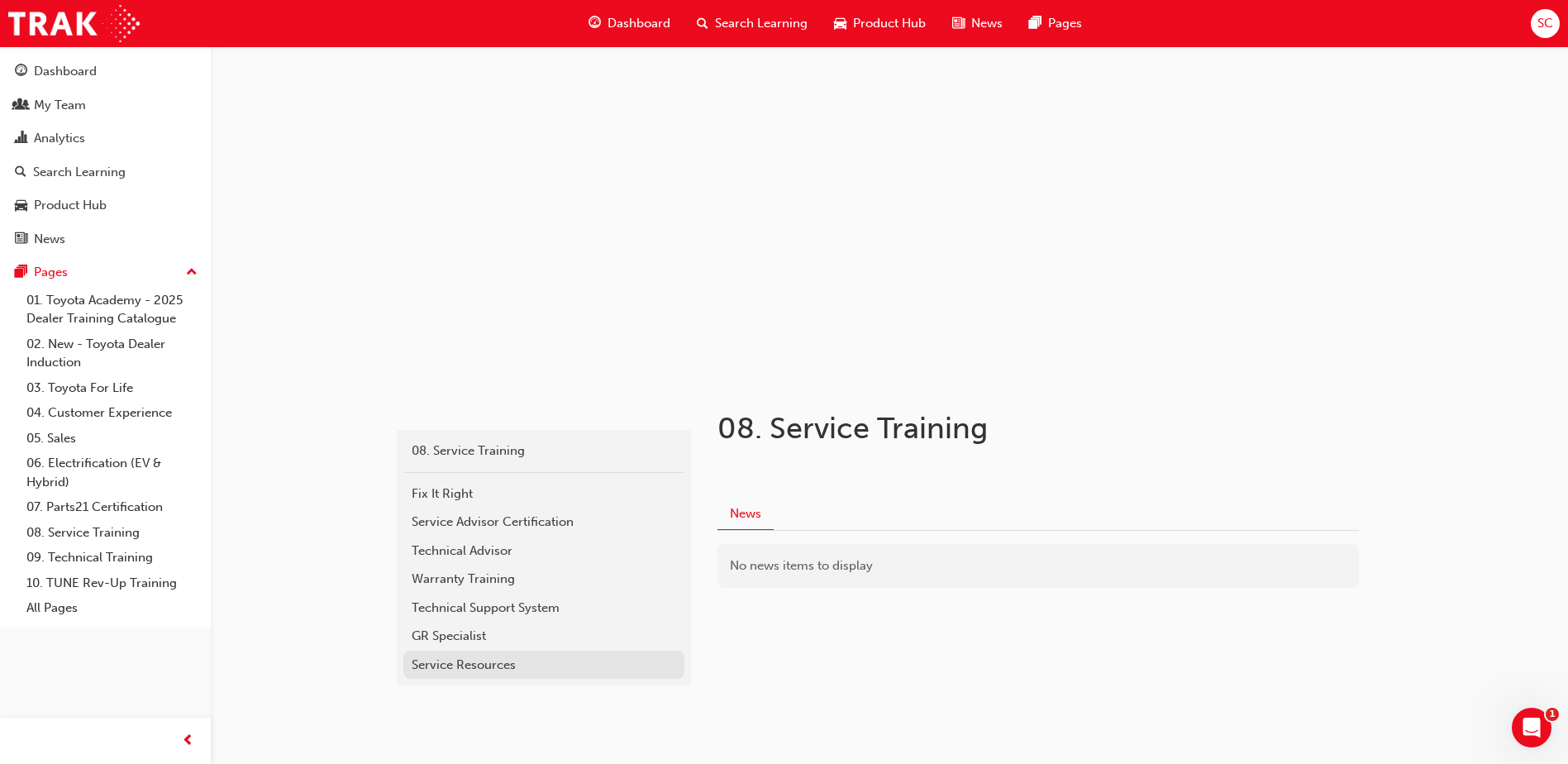
click at [460, 665] on div "Service Resources" at bounding box center [544, 666] width 265 height 19
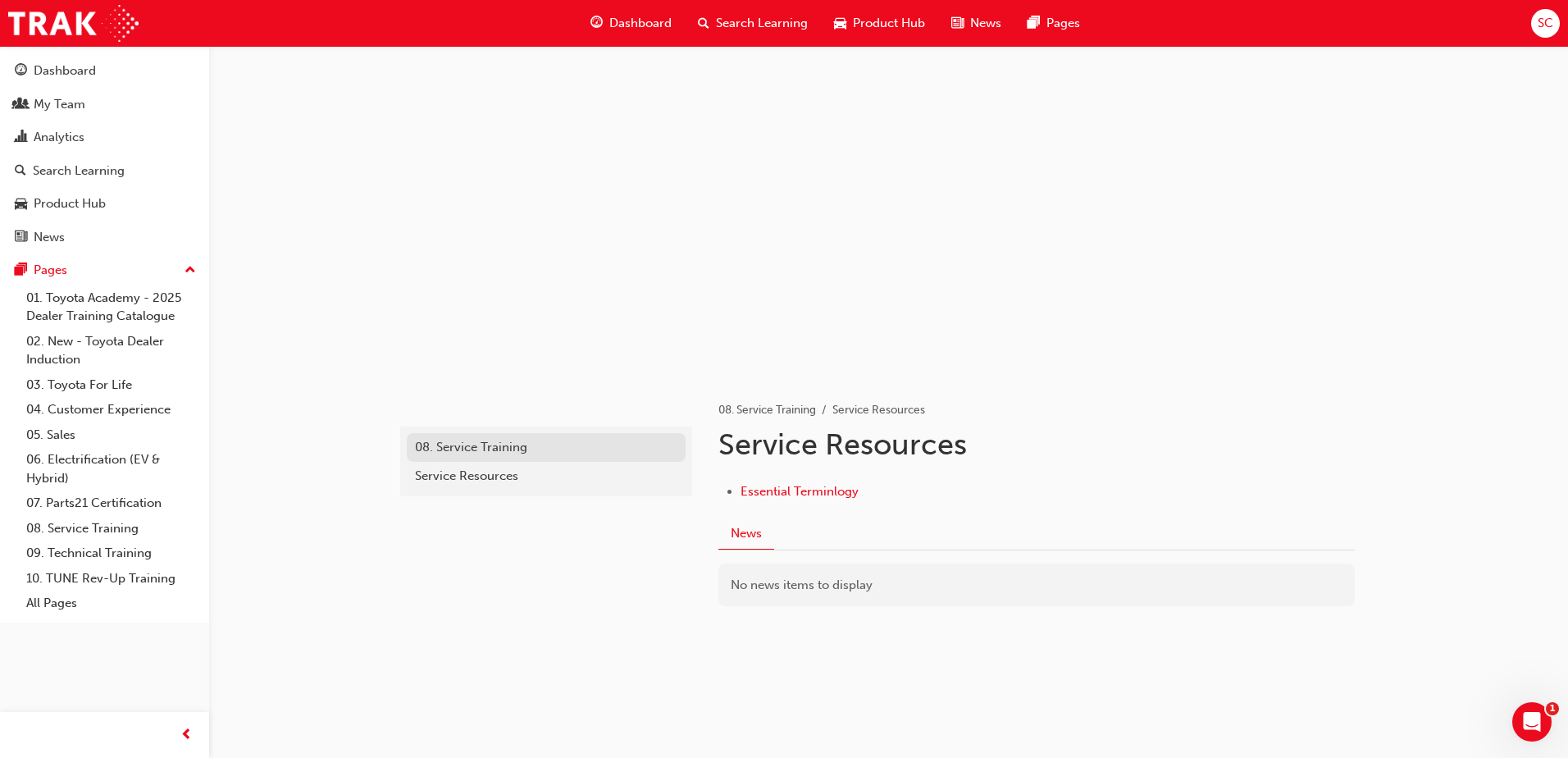
click at [454, 434] on link "08. Service Training" at bounding box center [546, 448] width 279 height 29
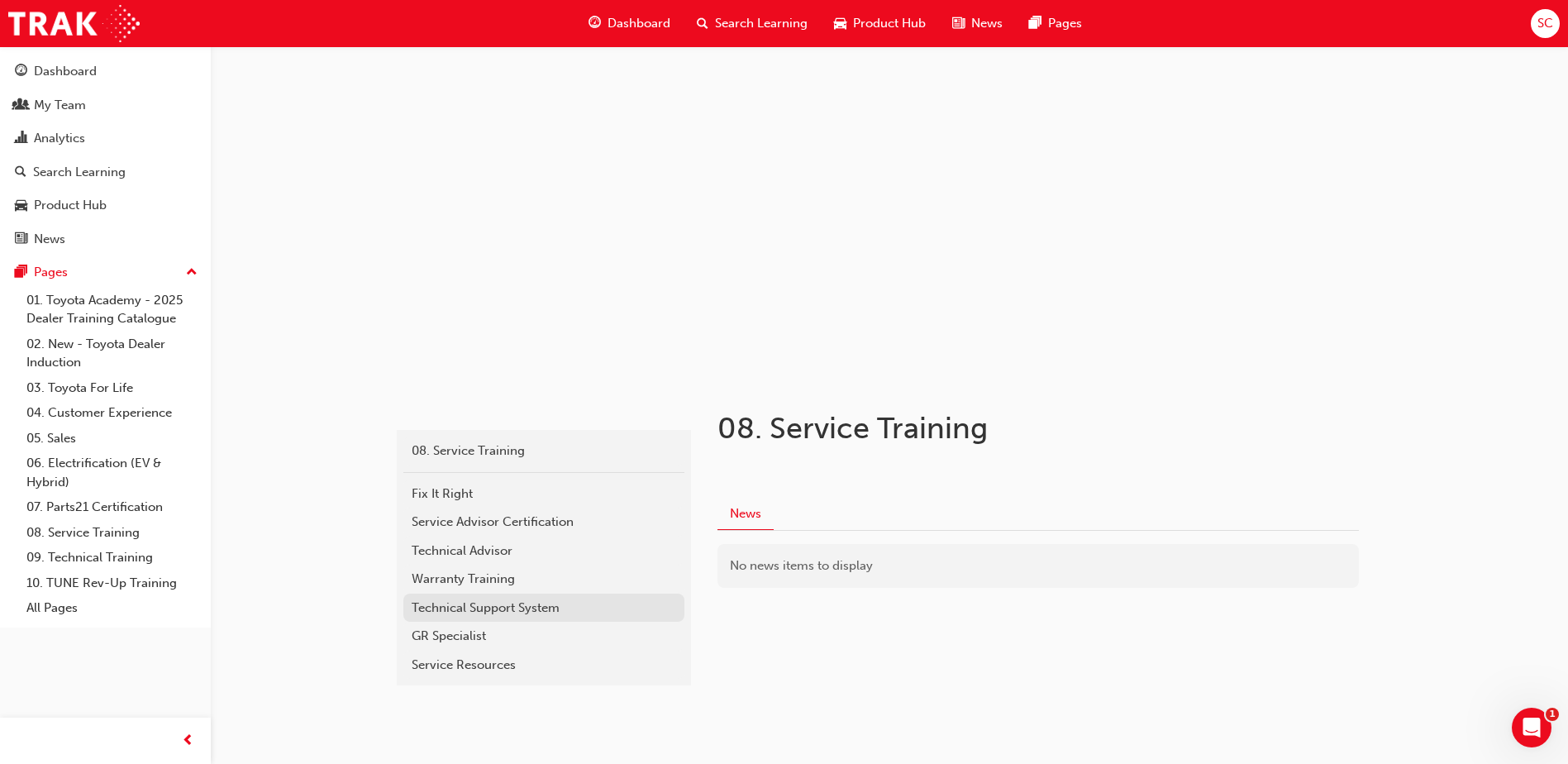
click at [518, 607] on div "Technical Support System" at bounding box center [544, 608] width 265 height 19
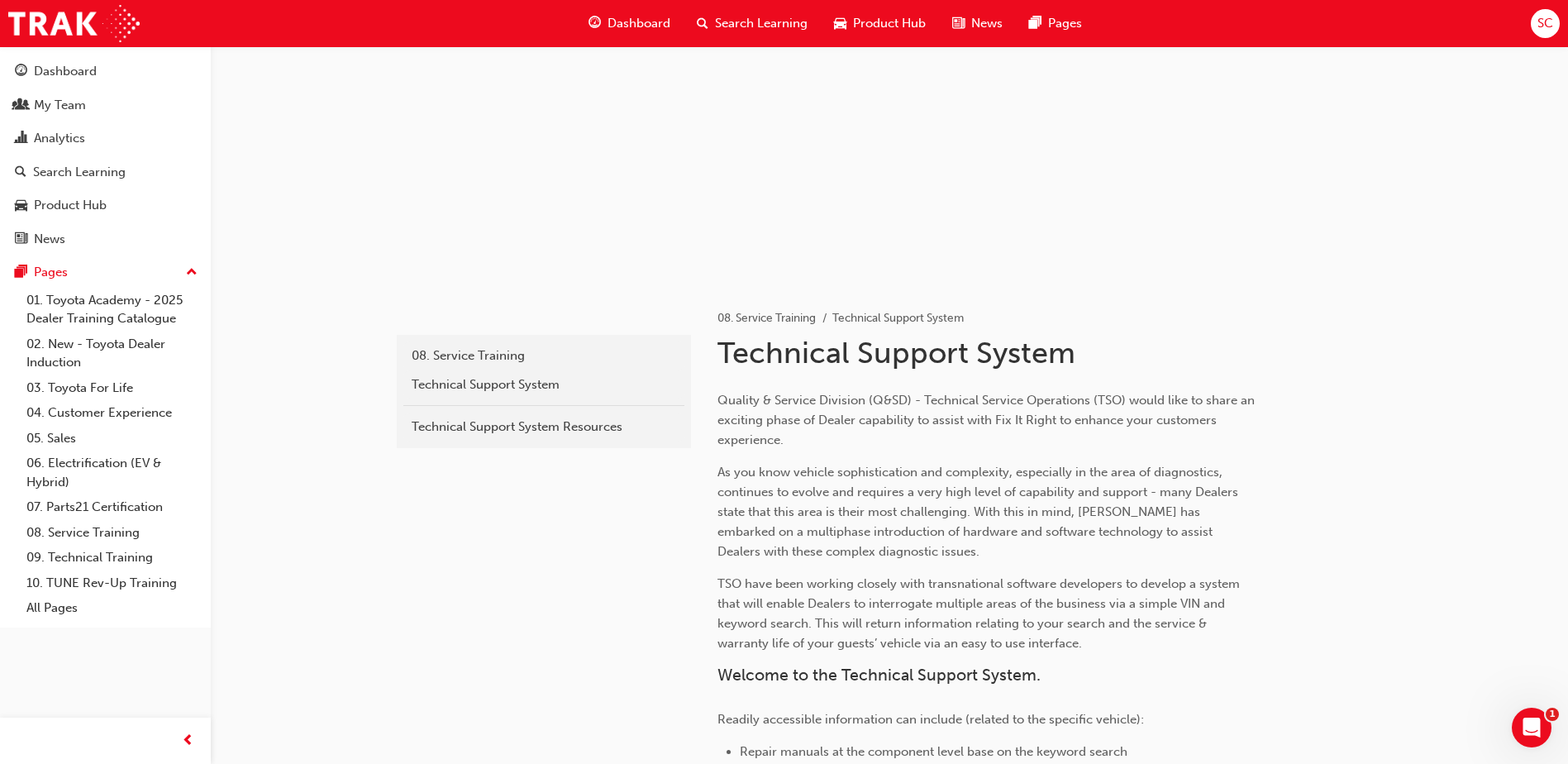
scroll to position [74, 0]
